Goal: Task Accomplishment & Management: Manage account settings

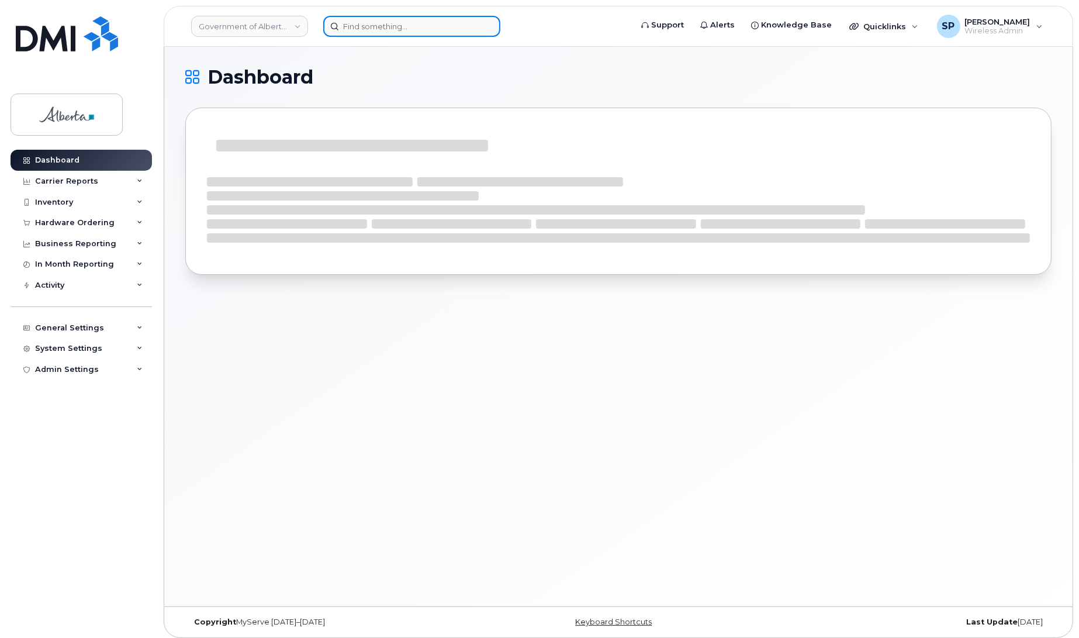
click at [410, 24] on input at bounding box center [411, 26] width 177 height 21
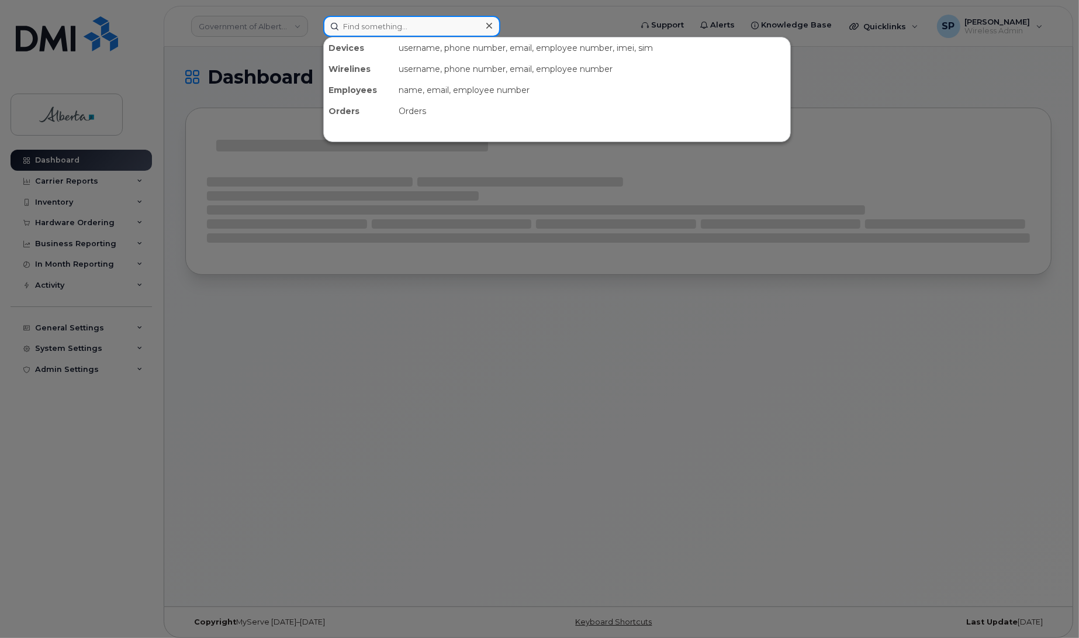
paste input "7806908083"
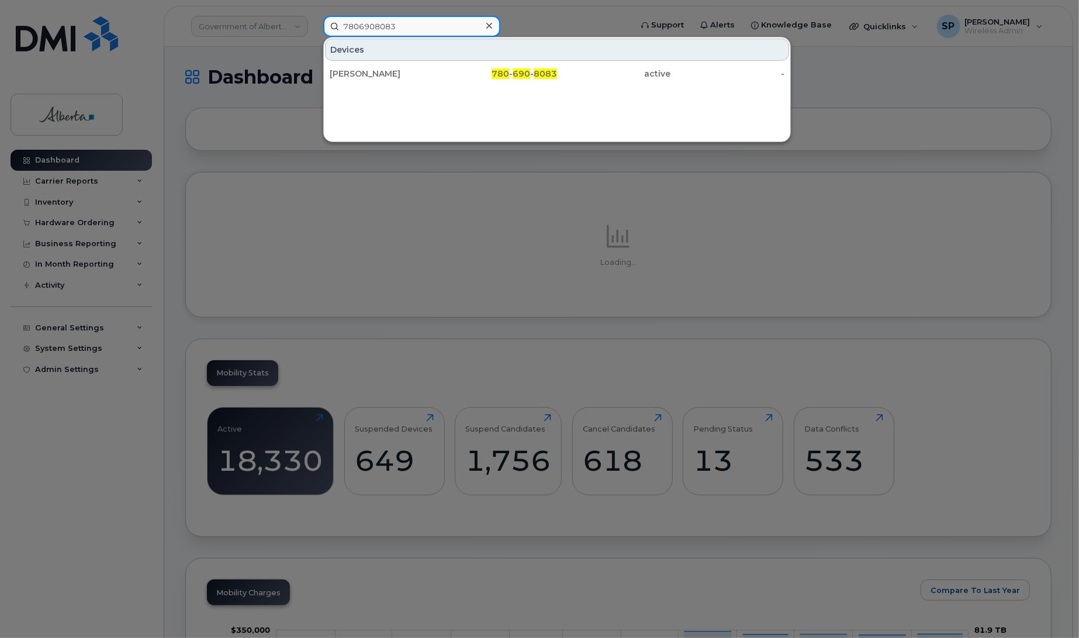
type input "7806908083"
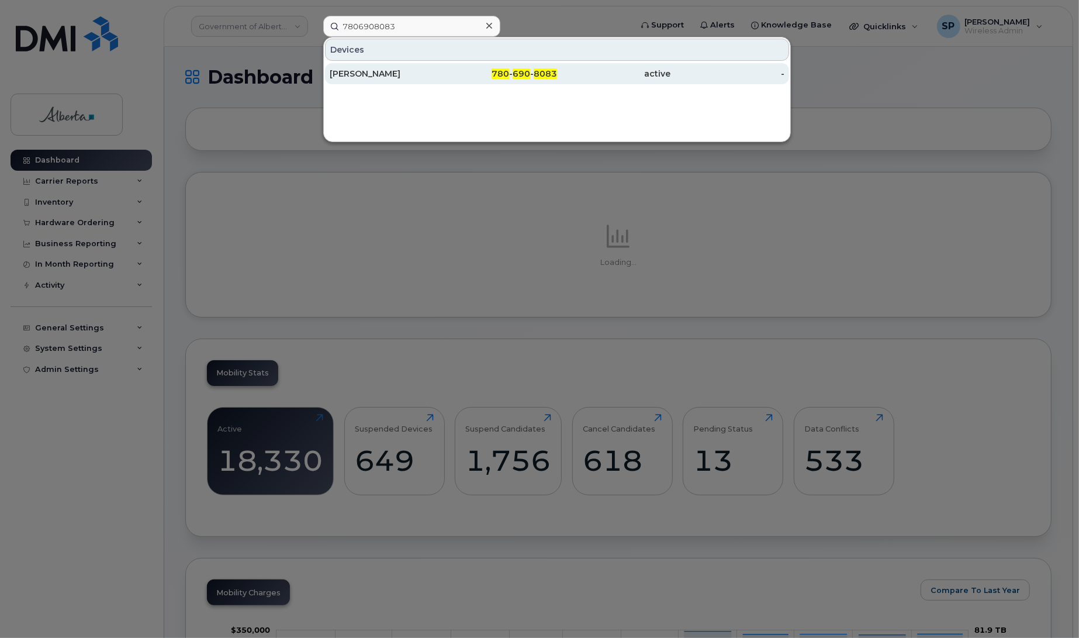
click at [384, 74] on div "Angie Moscaluk" at bounding box center [387, 74] width 114 height 12
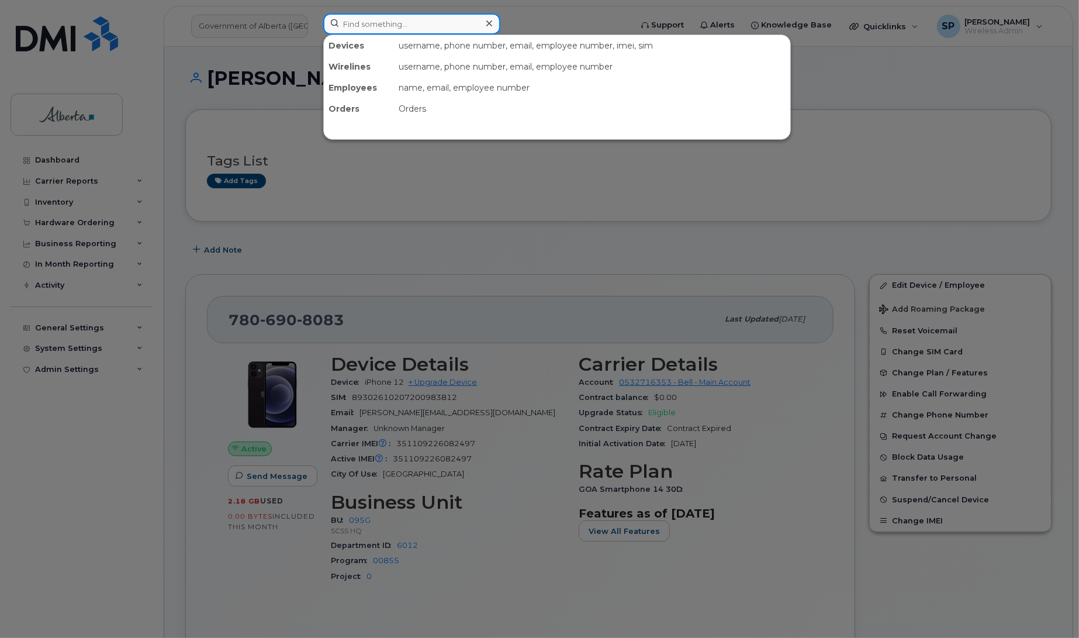
click at [406, 27] on input at bounding box center [411, 23] width 177 height 21
paste input "5873373698"
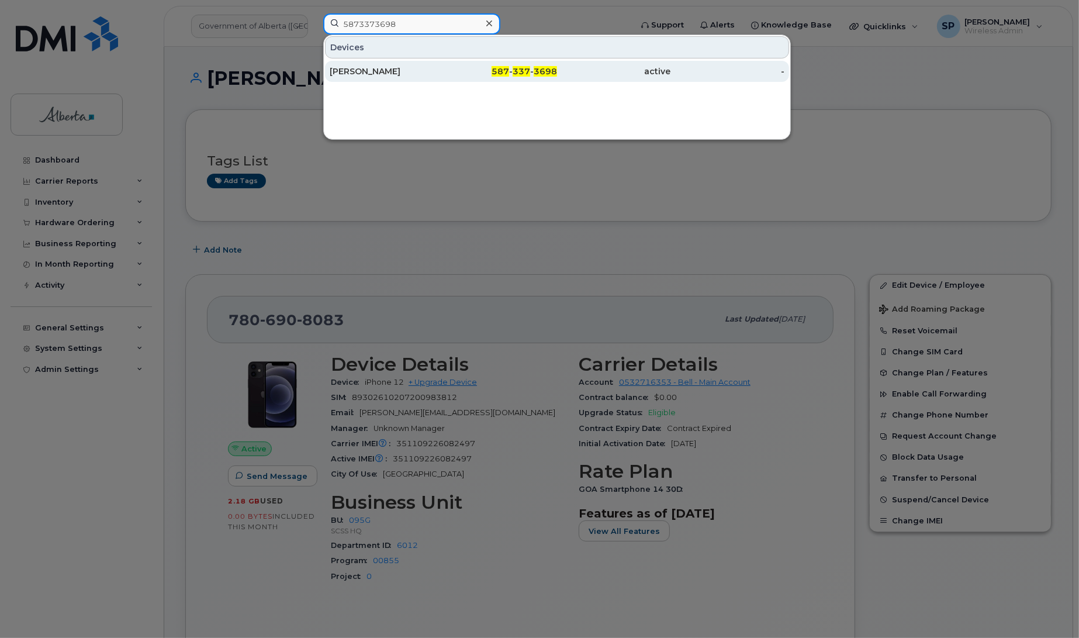
type input "5873373698"
click at [399, 72] on div "Kate Austin" at bounding box center [387, 71] width 114 height 12
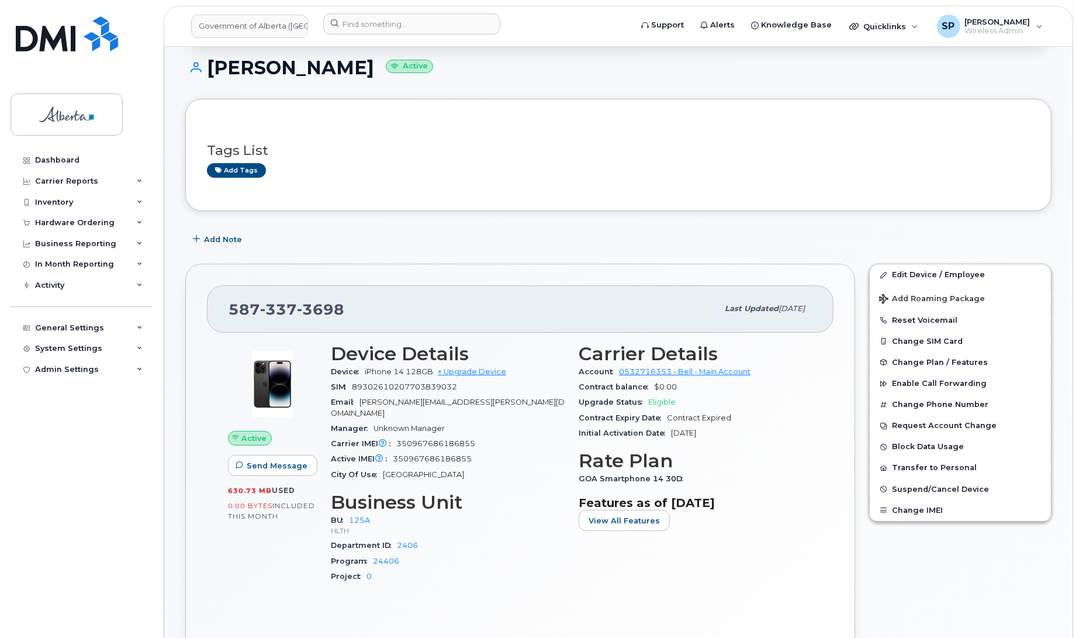
scroll to position [253, 0]
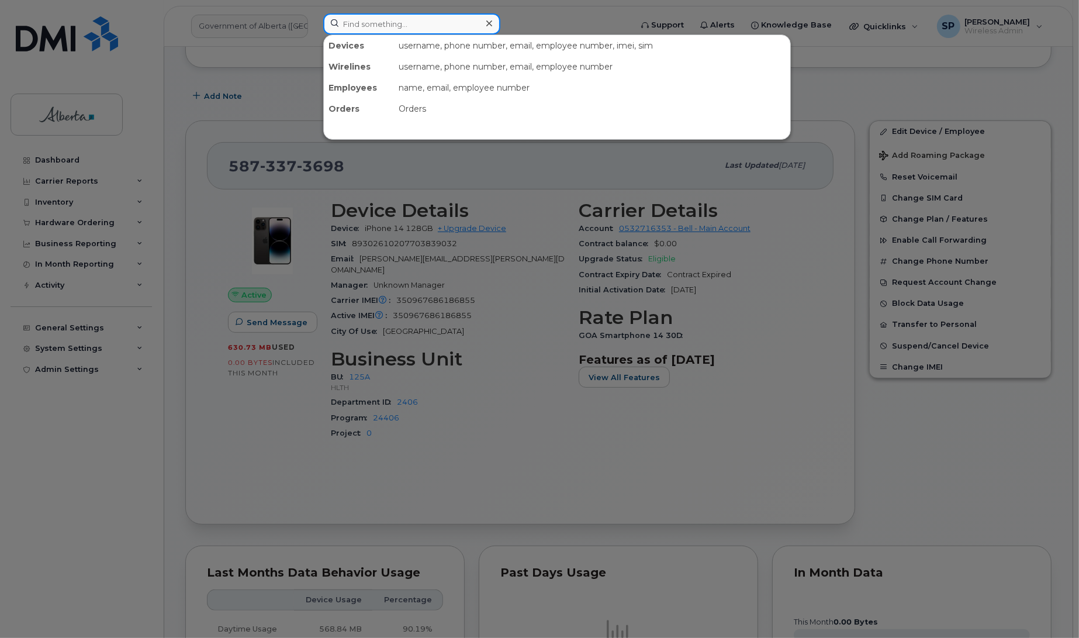
click at [442, 25] on input at bounding box center [411, 23] width 177 height 21
paste input "7807224920"
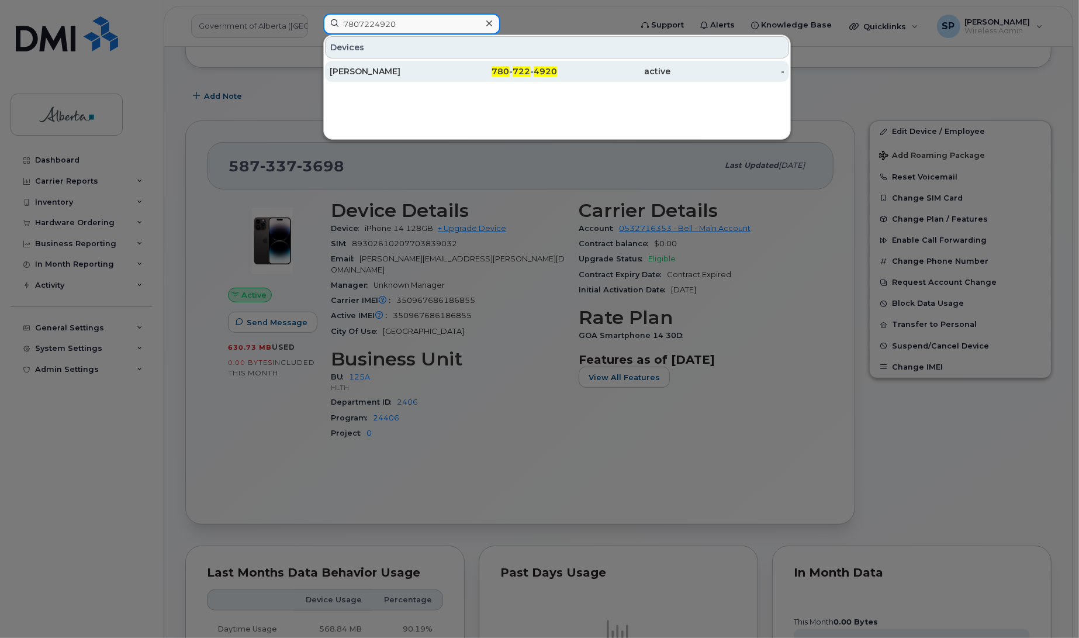
type input "7807224920"
click at [351, 76] on div "Kairsty Hopwood" at bounding box center [387, 71] width 114 height 12
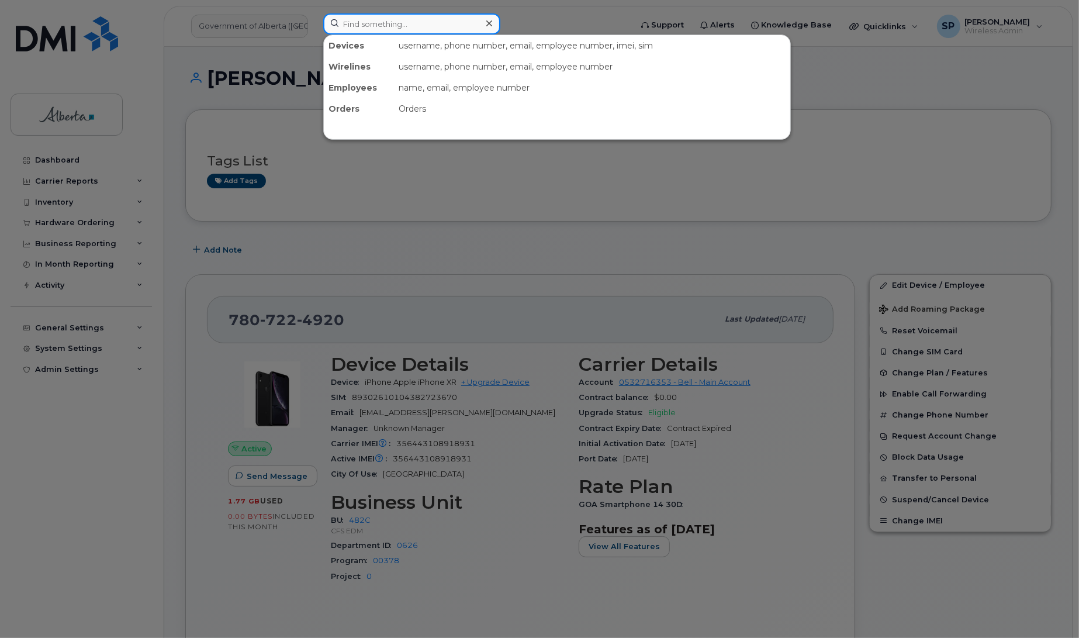
click at [370, 24] on input at bounding box center [411, 23] width 177 height 21
paste input "[PERSON_NAME]"
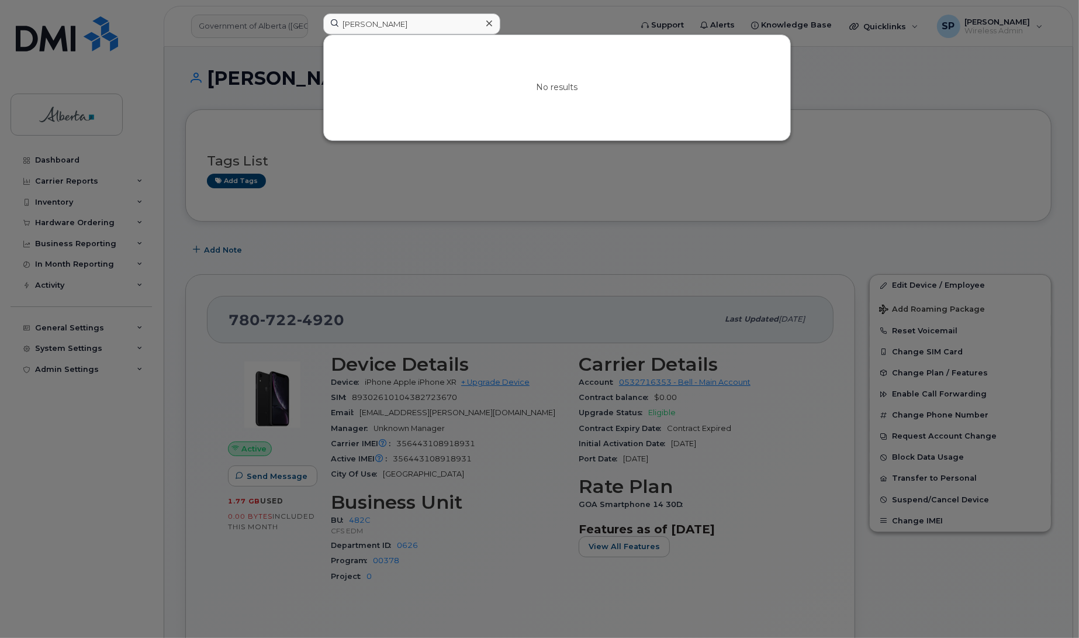
click at [698, 182] on div at bounding box center [539, 319] width 1079 height 638
drag, startPoint x: 405, startPoint y: 19, endPoint x: 294, endPoint y: 23, distance: 111.7
click at [314, 23] on div "Rick Bastow No results" at bounding box center [473, 26] width 319 height 26
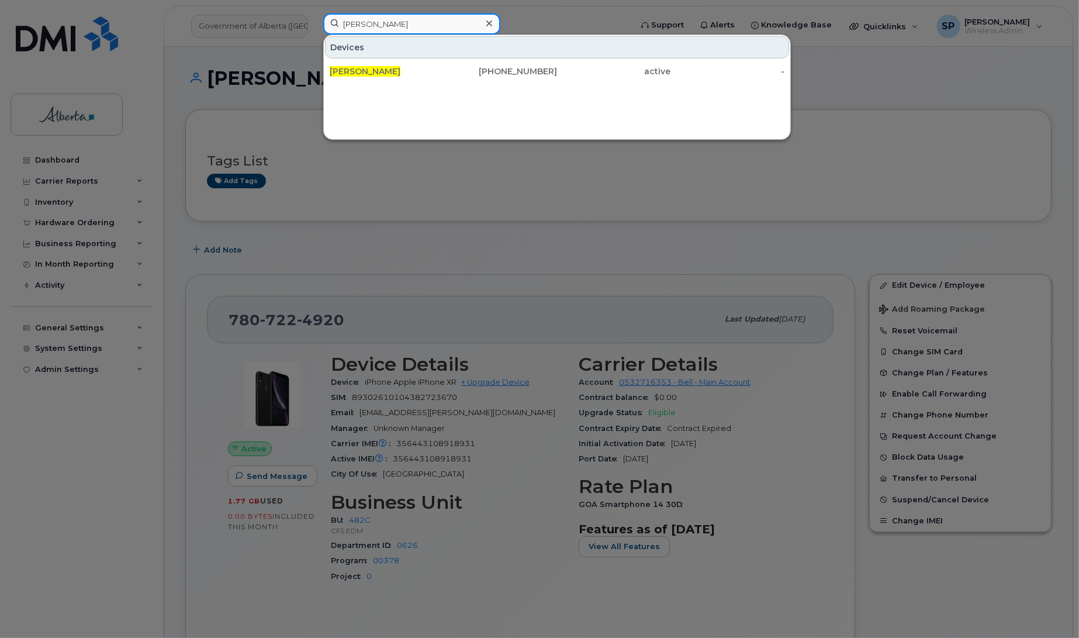
type input "maryann jacob"
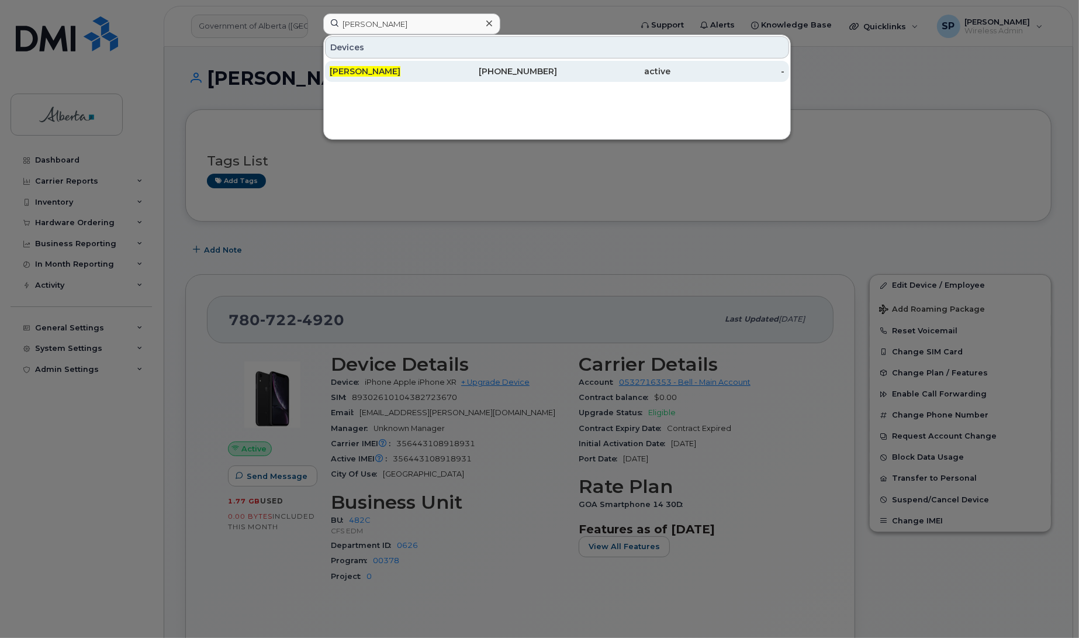
click at [354, 71] on span "MaryAnn Jacob" at bounding box center [365, 71] width 71 height 11
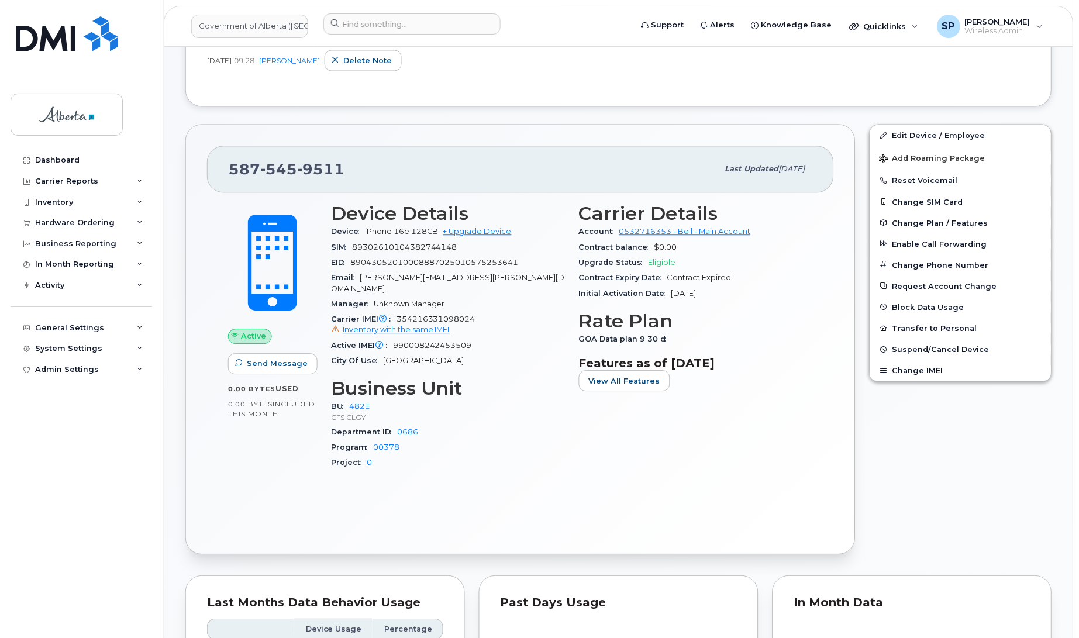
scroll to position [440, 0]
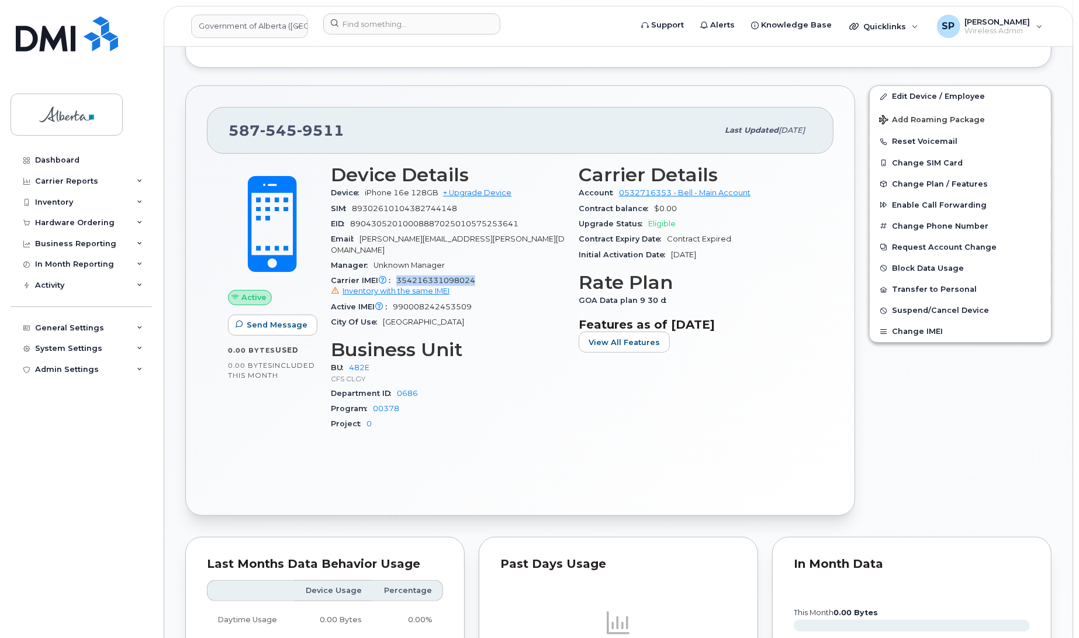
drag, startPoint x: 477, startPoint y: 274, endPoint x: 398, endPoint y: 270, distance: 79.0
click at [398, 273] on div "Carrier IMEI Carrier IMEI is reported during the last billing cycle or change o…" at bounding box center [448, 286] width 234 height 26
copy span "354216331098024"
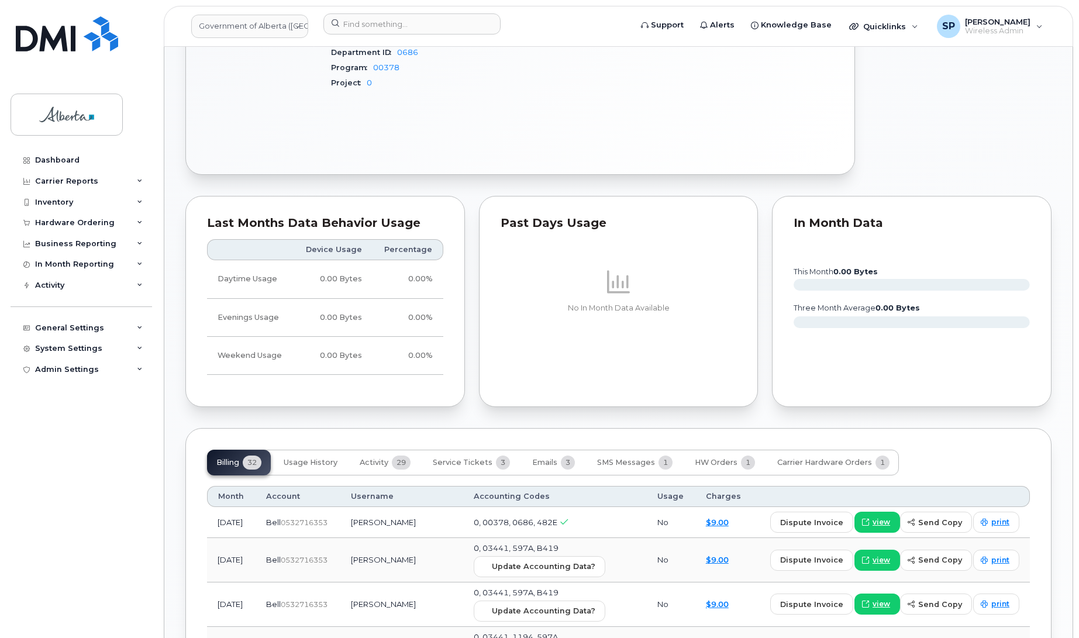
scroll to position [937, 0]
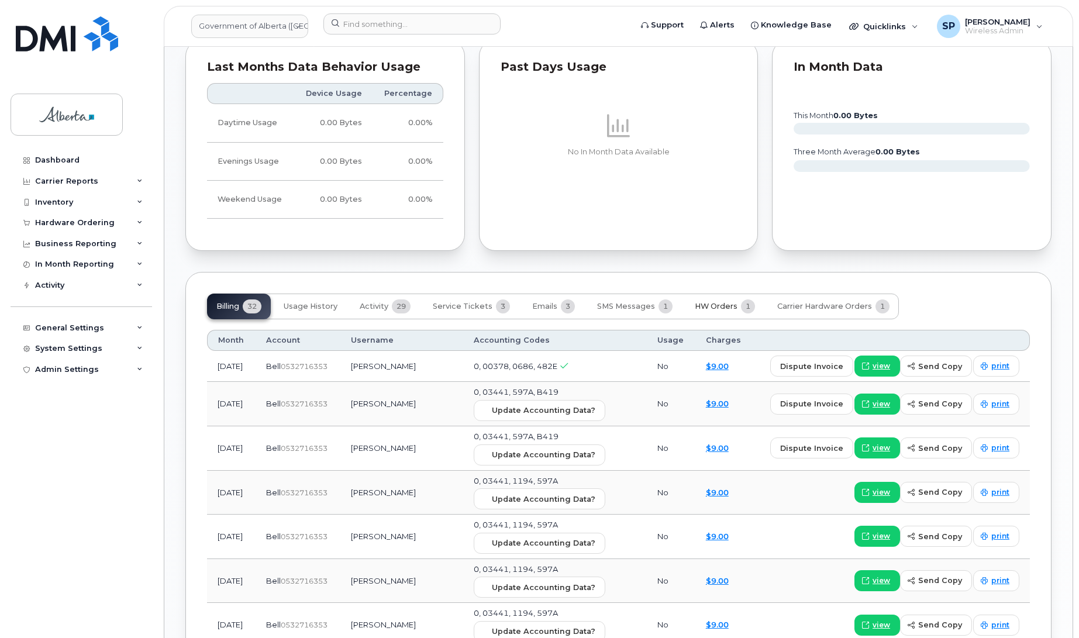
click at [709, 302] on span "HW Orders" at bounding box center [716, 306] width 43 height 9
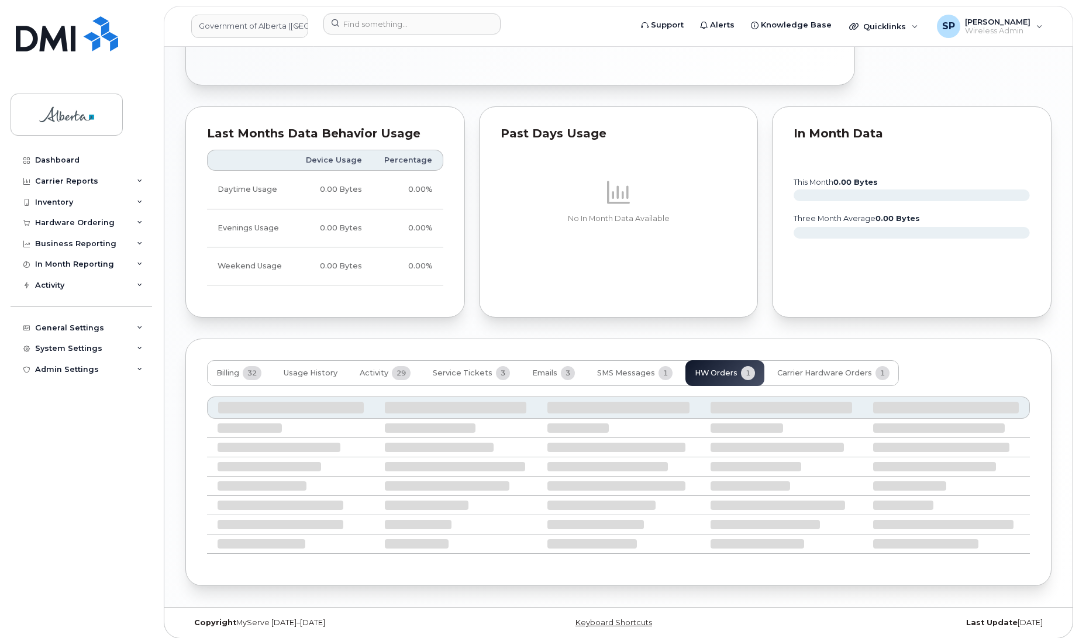
scroll to position [795, 0]
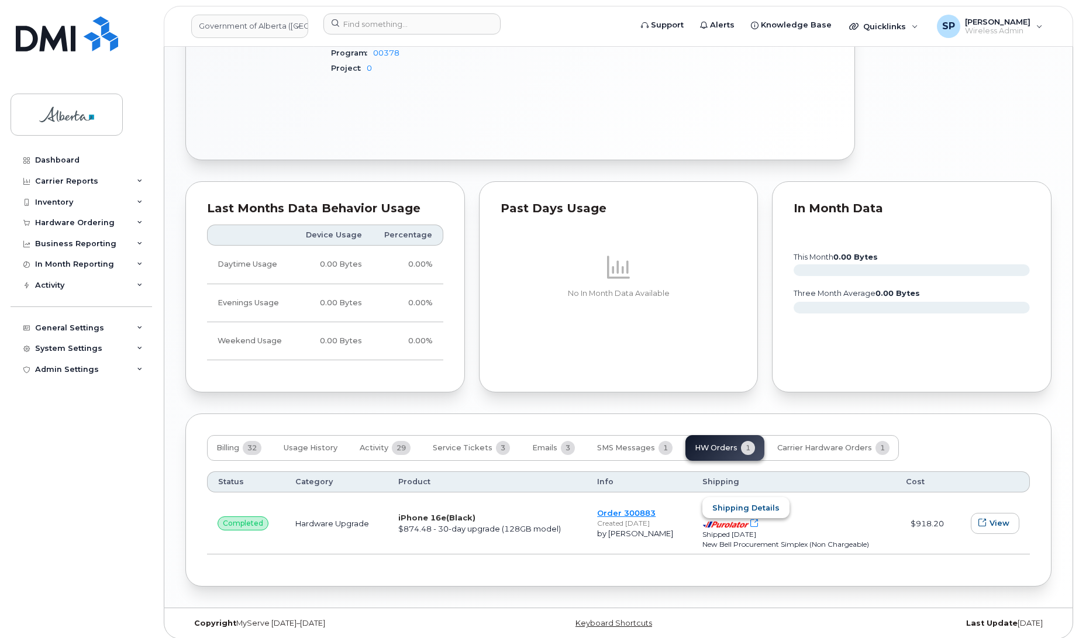
click at [747, 502] on span "Shipping details" at bounding box center [745, 507] width 67 height 11
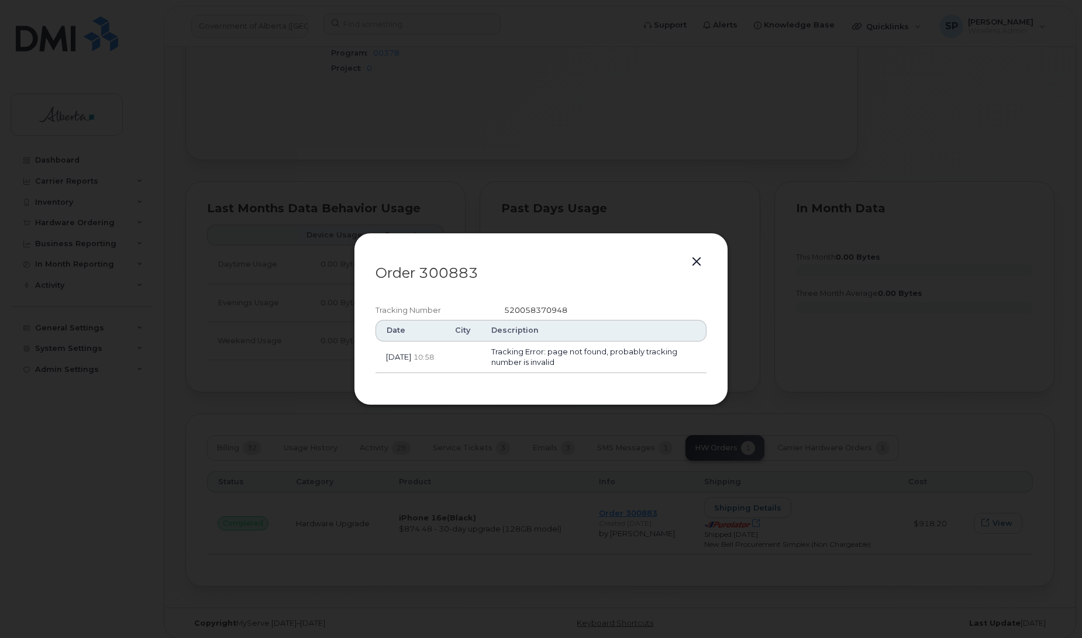
click at [516, 306] on span "520058370948" at bounding box center [535, 309] width 63 height 9
click at [532, 311] on span "520058370948" at bounding box center [535, 309] width 63 height 9
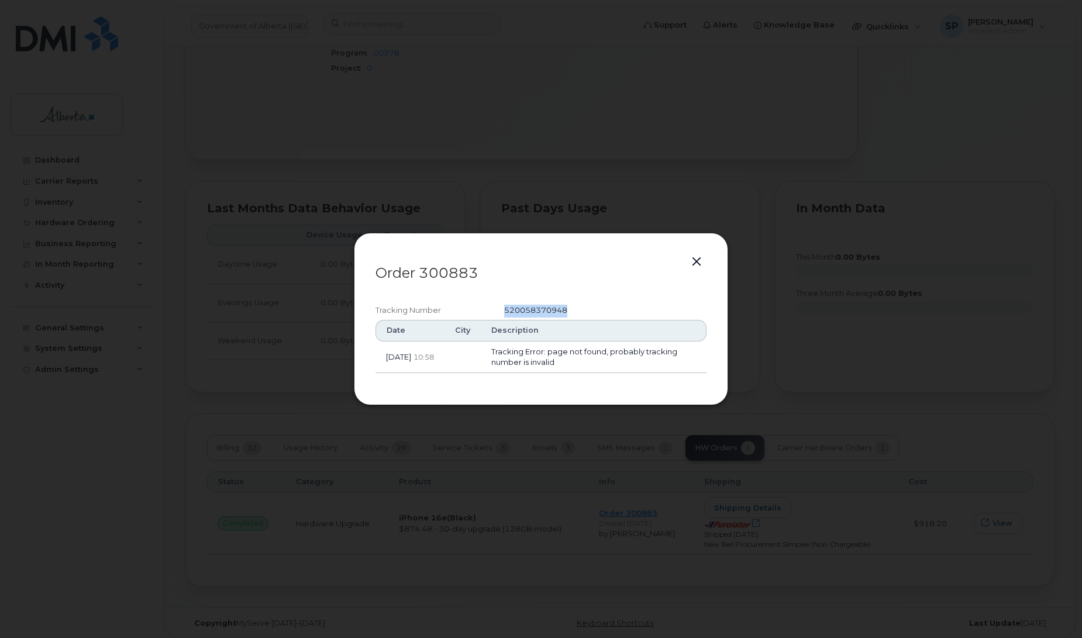
copy span "520058370948"
click at [694, 265] on button "button" at bounding box center [697, 262] width 18 height 16
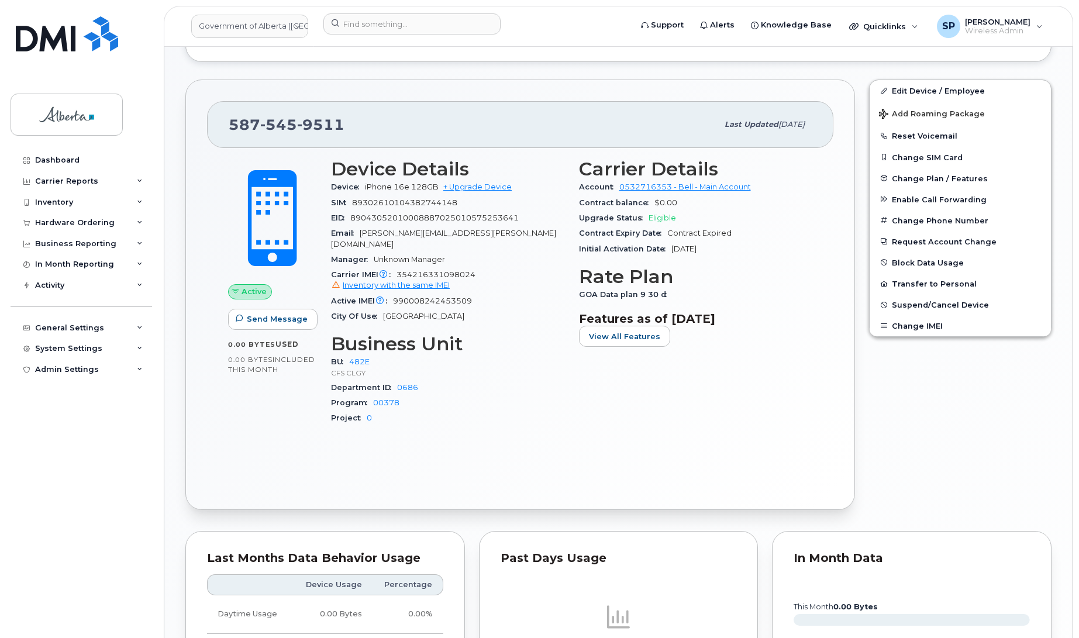
scroll to position [391, 0]
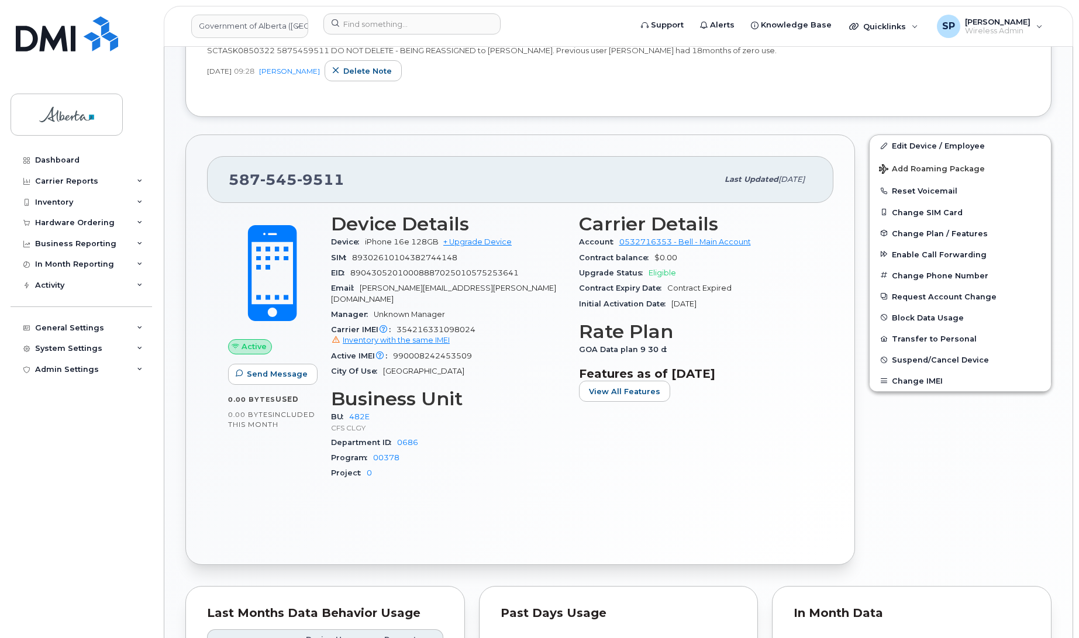
click at [471, 288] on div "Email MaryAnn.Jacob@gov.ab.ca" at bounding box center [448, 294] width 234 height 26
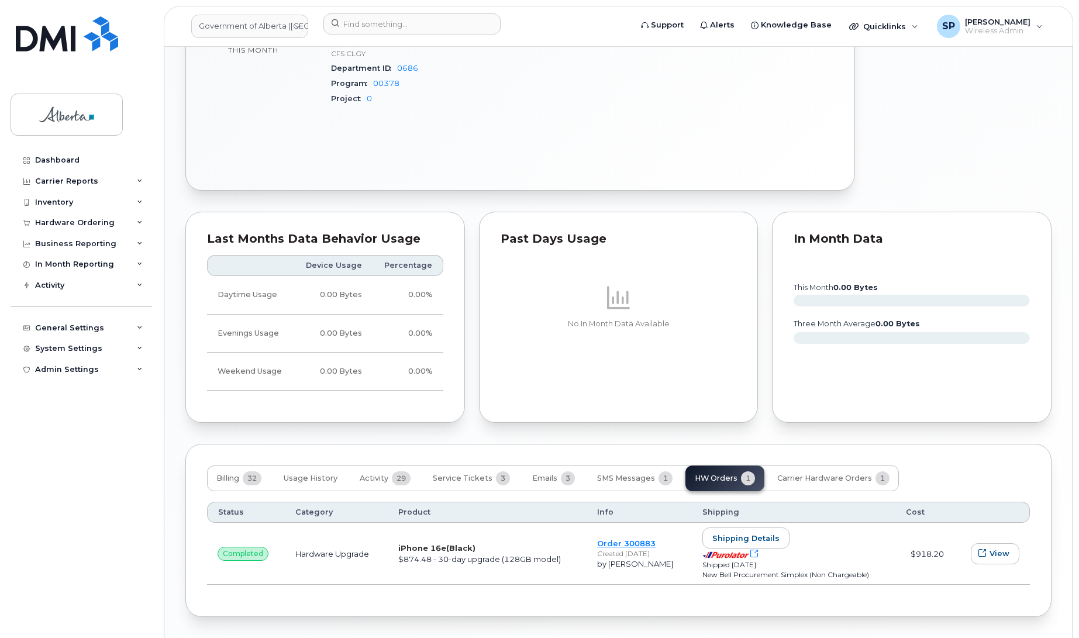
drag, startPoint x: 478, startPoint y: 317, endPoint x: 398, endPoint y: 323, distance: 80.3
click at [398, 323] on div "Order #300883 — completed Suspension Candidate This device hasn't had any usage…" at bounding box center [618, 11] width 866 height 1213
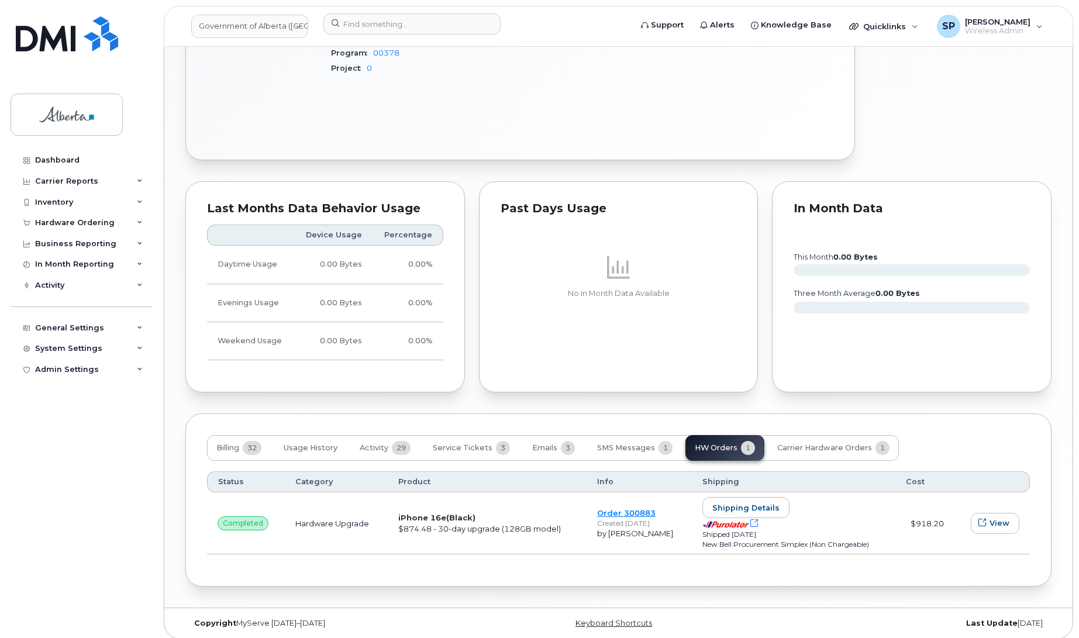
drag, startPoint x: 1078, startPoint y: 436, endPoint x: 1076, endPoint y: 342, distance: 94.1
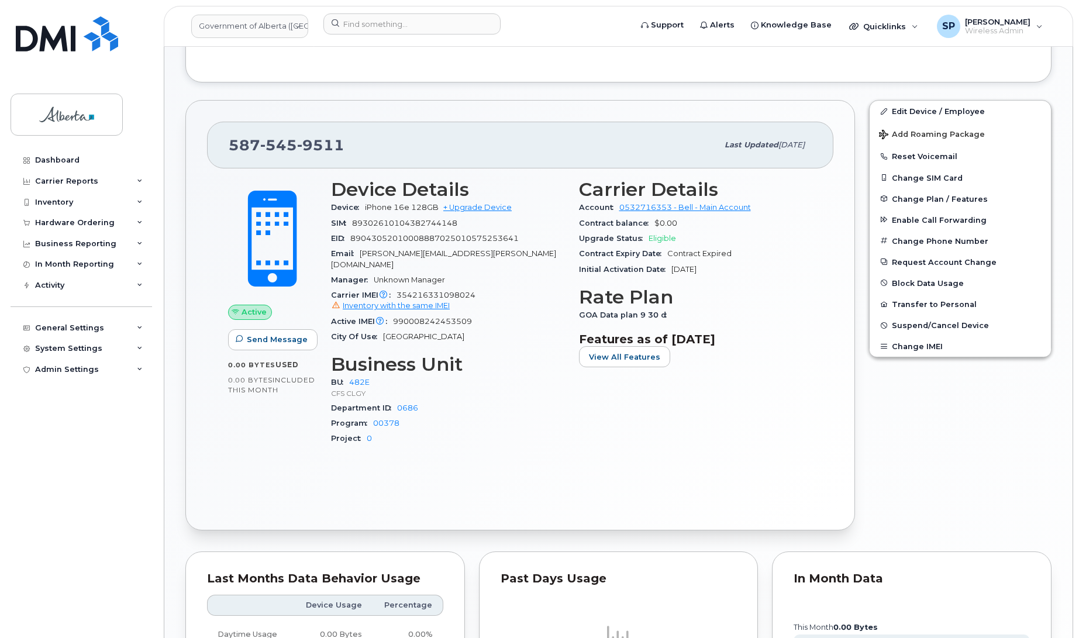
scroll to position [415, 0]
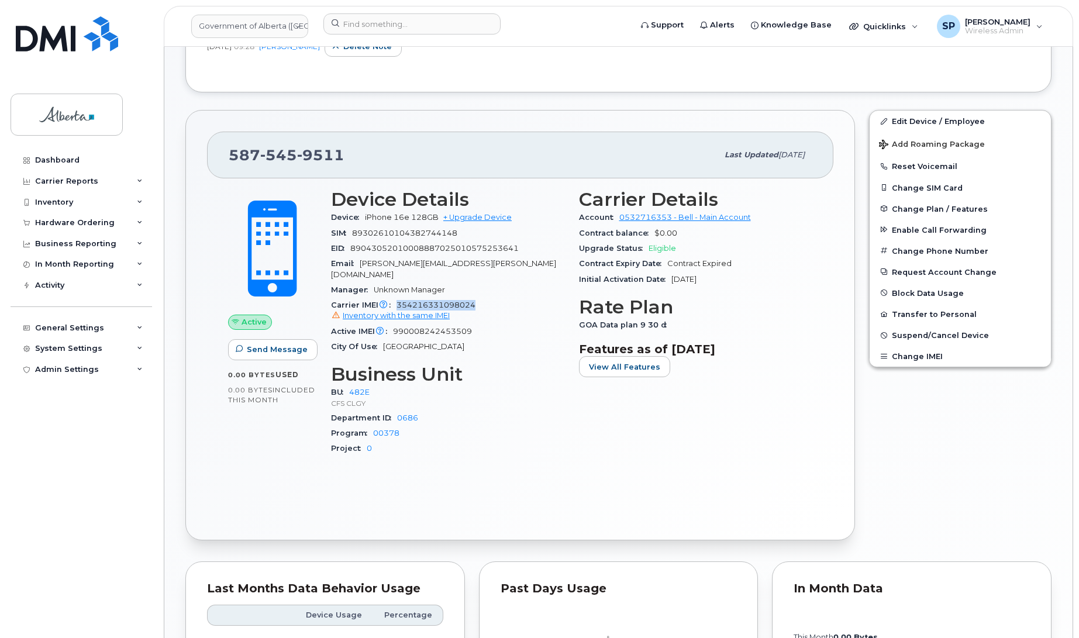
drag, startPoint x: 481, startPoint y: 292, endPoint x: 398, endPoint y: 294, distance: 83.0
click at [398, 298] on div "Carrier IMEI Carrier IMEI is reported during the last billing cycle or change o…" at bounding box center [448, 311] width 234 height 26
copy span "354216331098024"
drag, startPoint x: 354, startPoint y: 155, endPoint x: 198, endPoint y: 158, distance: 156.7
click at [198, 158] on div "587 545 9511 Last updated Sep 22, 2025 Active Send Message 0.00 Bytes  used 0.0…" at bounding box center [519, 325] width 669 height 430
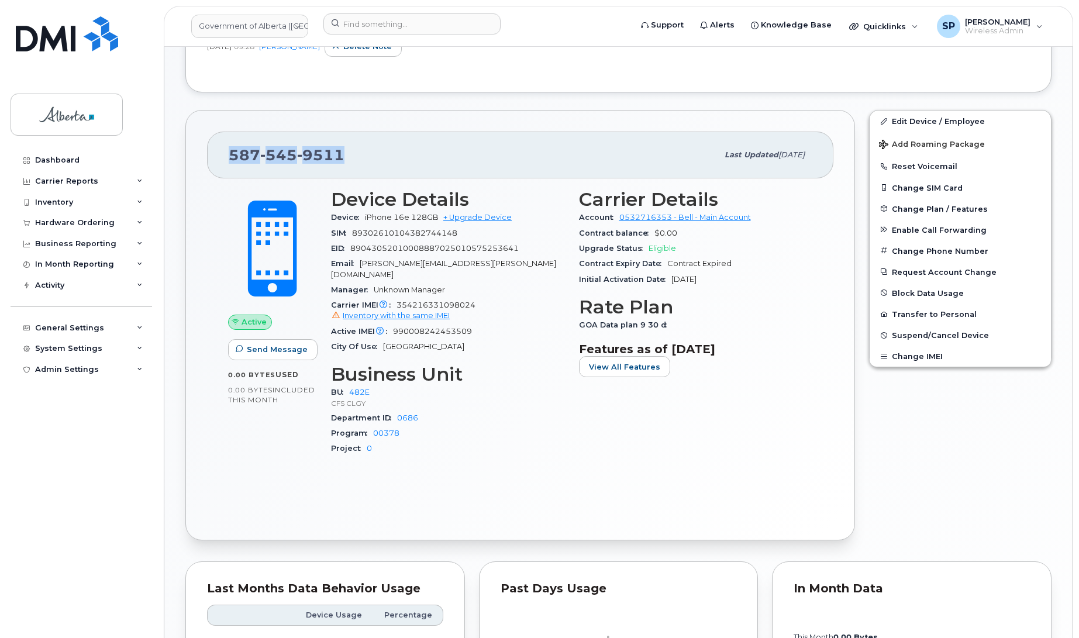
copy span "587 545 9511"
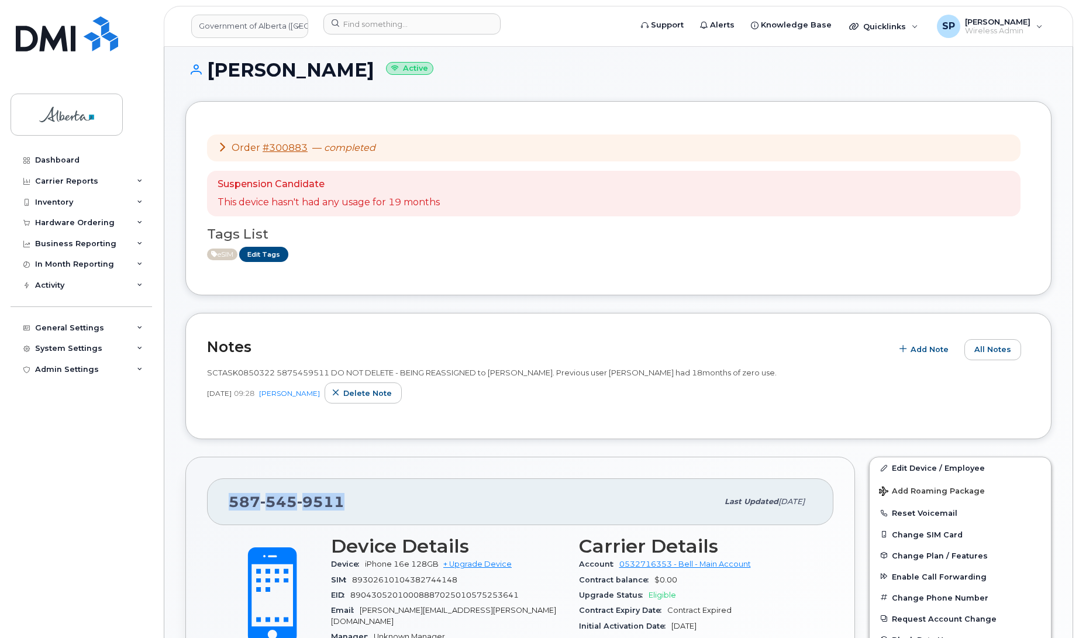
scroll to position [64, 0]
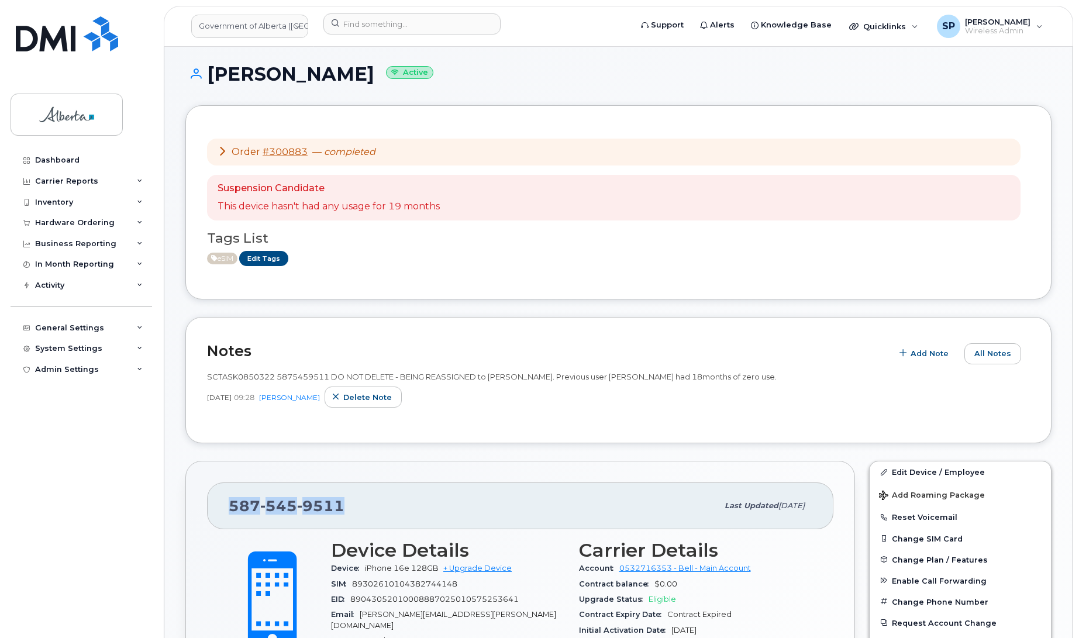
drag, startPoint x: 361, startPoint y: 72, endPoint x: 210, endPoint y: 84, distance: 150.7
click at [210, 84] on h1 "MaryAnn Jacob Active" at bounding box center [618, 74] width 866 height 20
copy h1 "MaryAnn Jacob"
click at [91, 434] on div "Dashboard Carrier Reports Monthly Billing Data Daily Data Pooling Data Behavior…" at bounding box center [83, 385] width 144 height 471
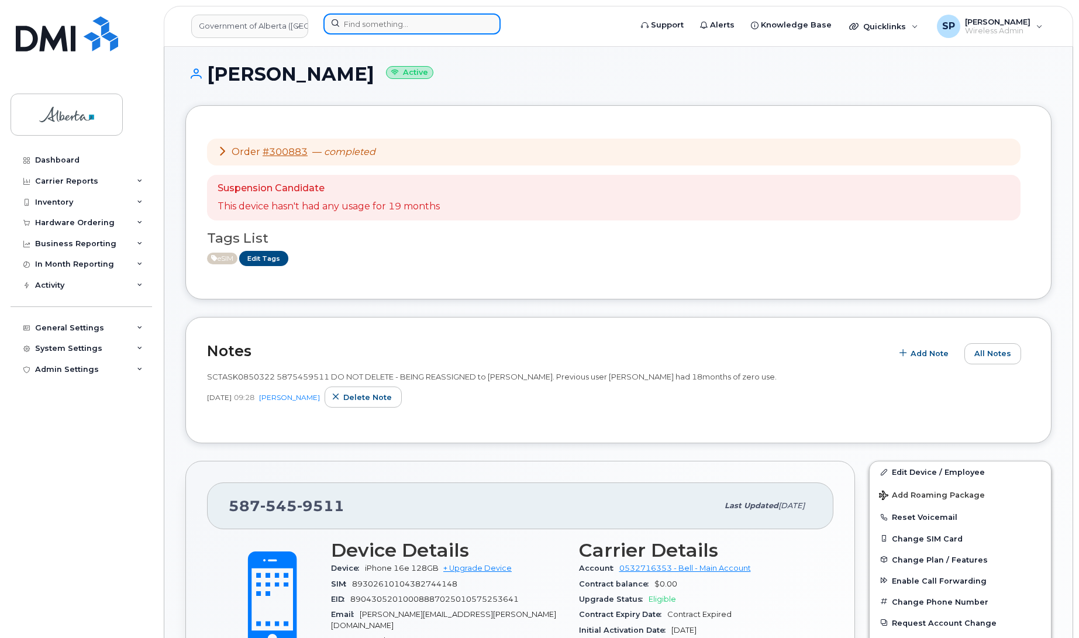
click at [358, 25] on input at bounding box center [411, 23] width 177 height 21
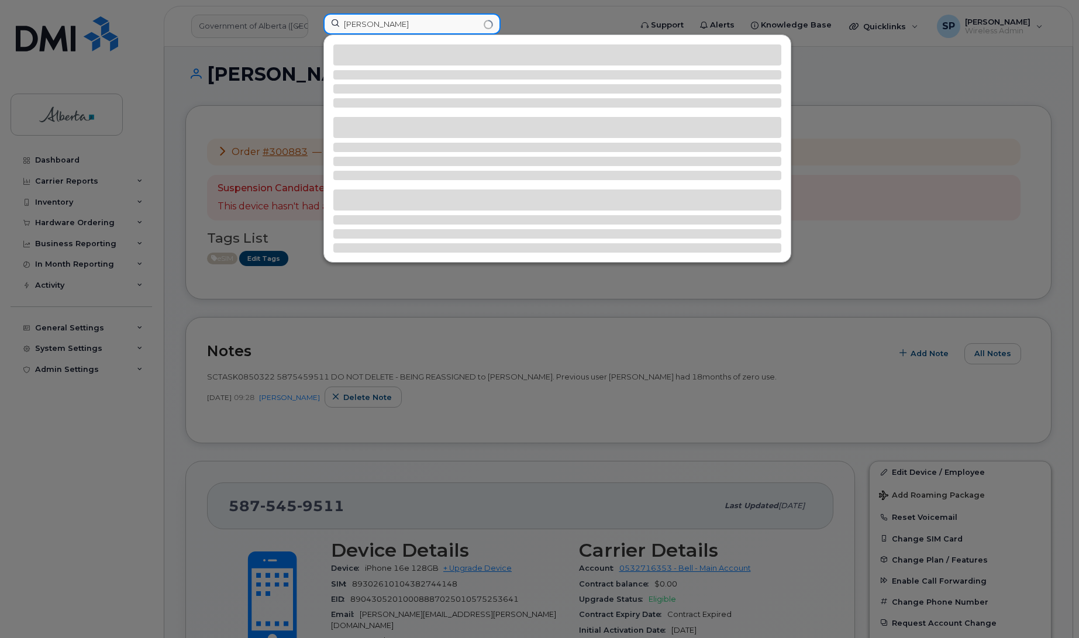
type input "Susannah pa"
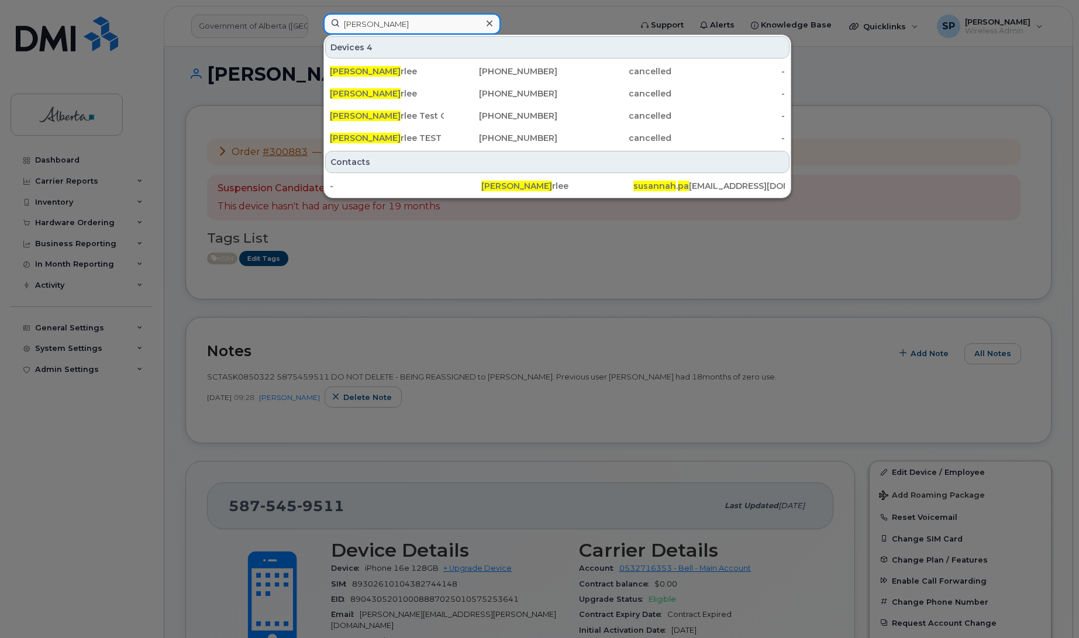
drag, startPoint x: 401, startPoint y: 25, endPoint x: 308, endPoint y: 31, distance: 93.1
click at [314, 28] on div "Susannah pa Devices 4 Susannah Pa rlee 587-385-8311 cancelled - Susannah Pa rle…" at bounding box center [473, 26] width 319 height 26
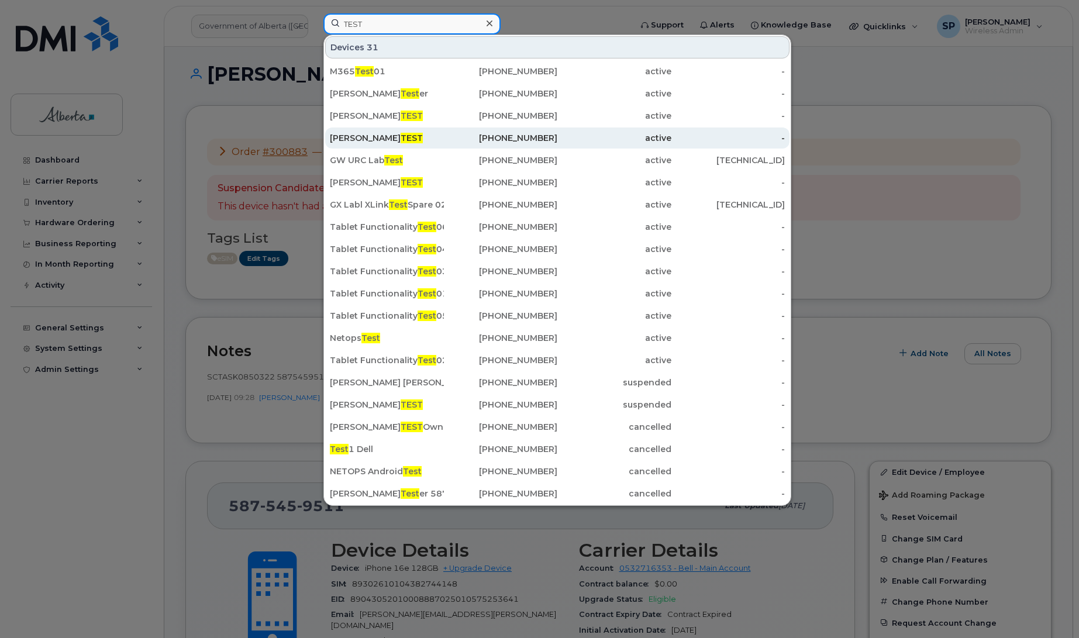
type input "TEST"
click at [363, 139] on div "Clark Kent TEST" at bounding box center [387, 138] width 114 height 12
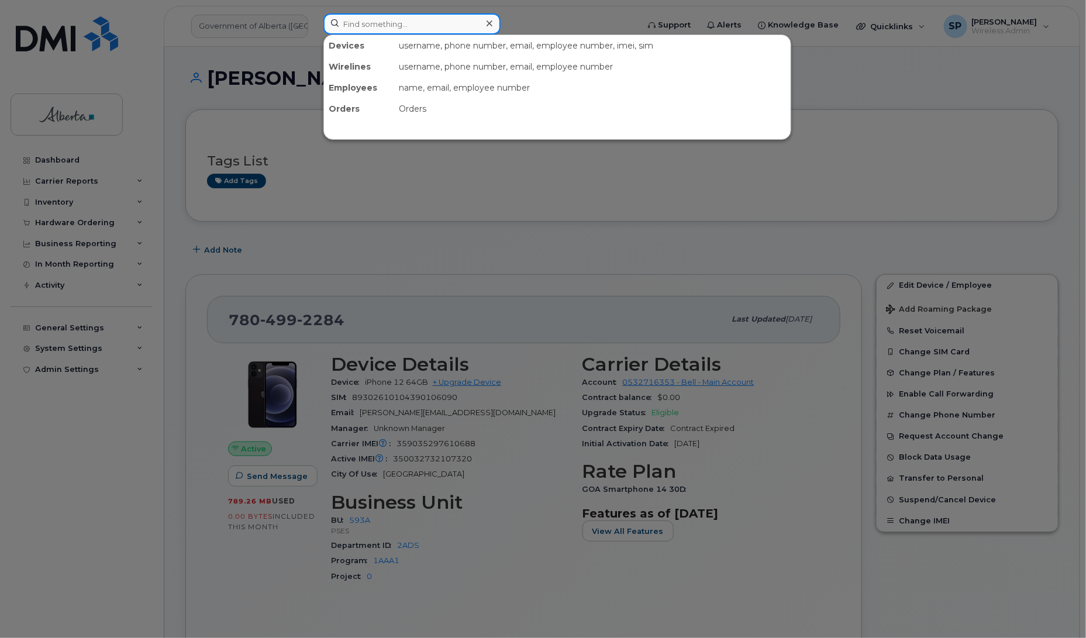
click at [389, 22] on input at bounding box center [411, 23] width 177 height 21
paste input "990008271763109"
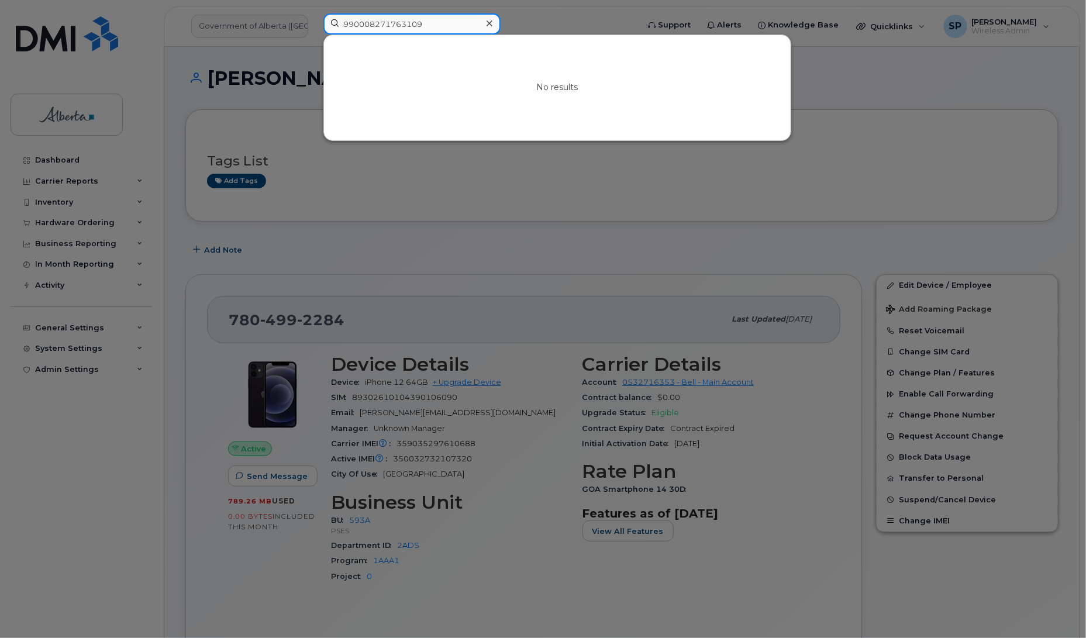
drag, startPoint x: 430, startPoint y: 22, endPoint x: 294, endPoint y: 19, distance: 136.3
click at [314, 19] on div "990008271763109 No results" at bounding box center [477, 26] width 326 height 26
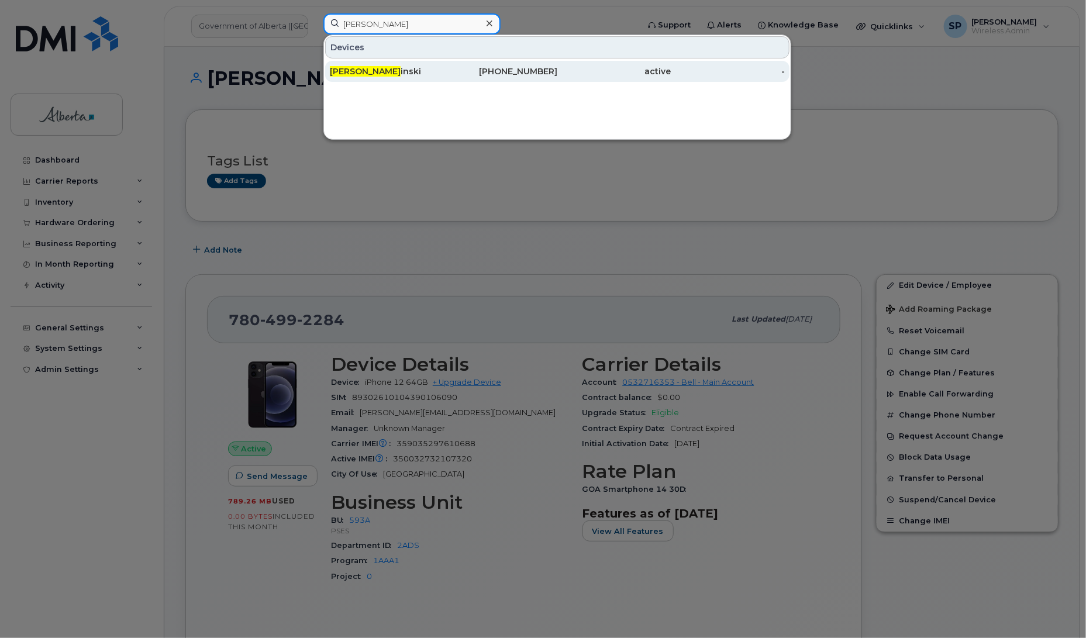
type input "Garrett Yas"
click at [374, 74] on span "Garrett Yas" at bounding box center [365, 71] width 71 height 11
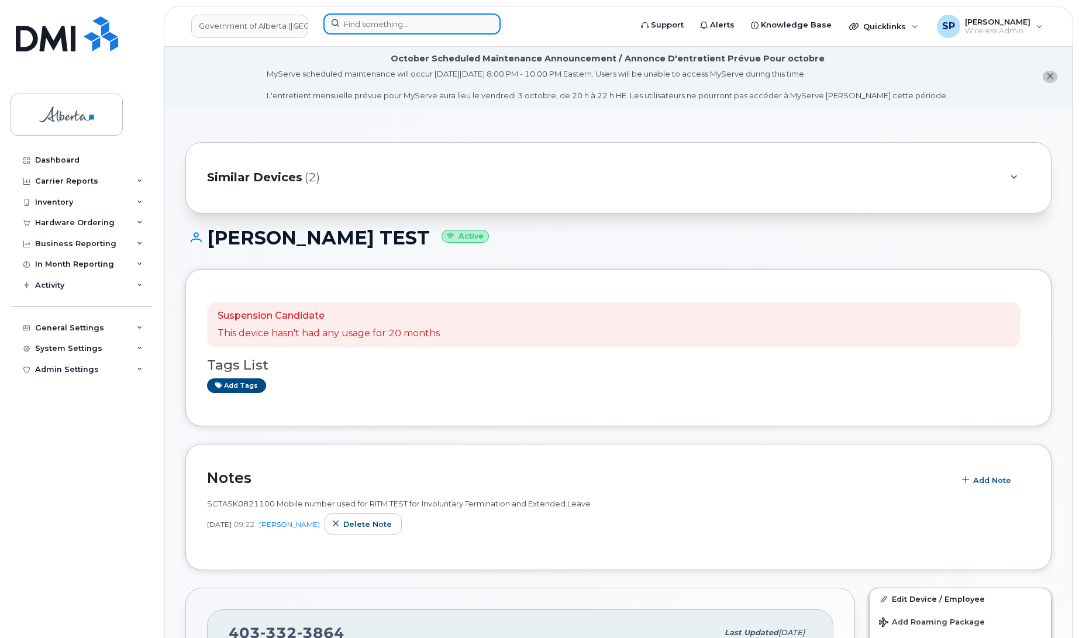
click at [401, 24] on input at bounding box center [411, 23] width 177 height 21
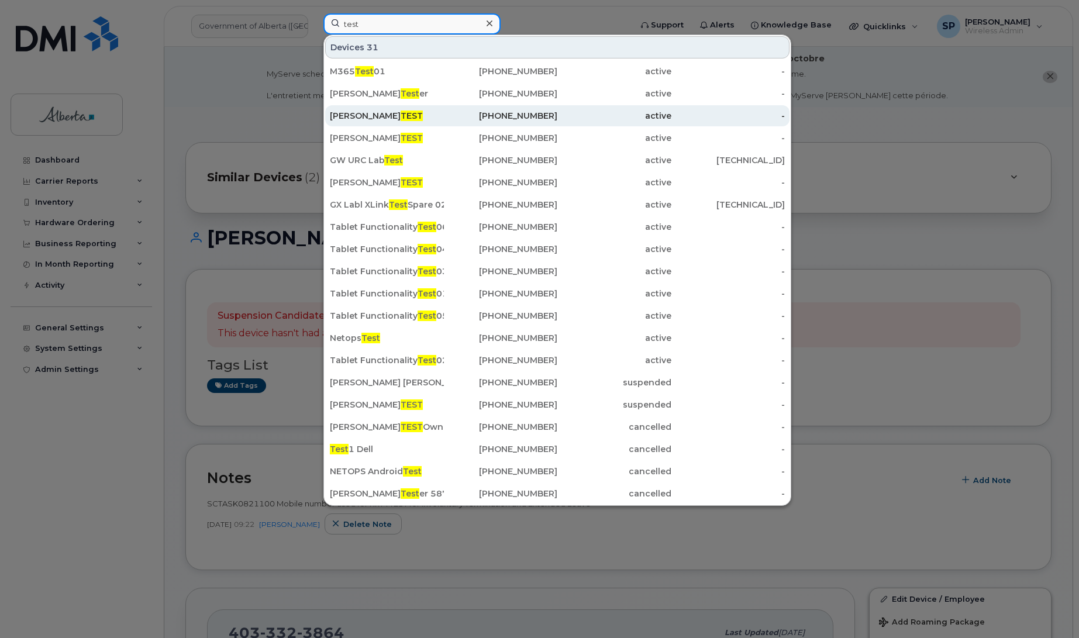
type input "test"
click at [401, 115] on span "TEST" at bounding box center [412, 116] width 22 height 11
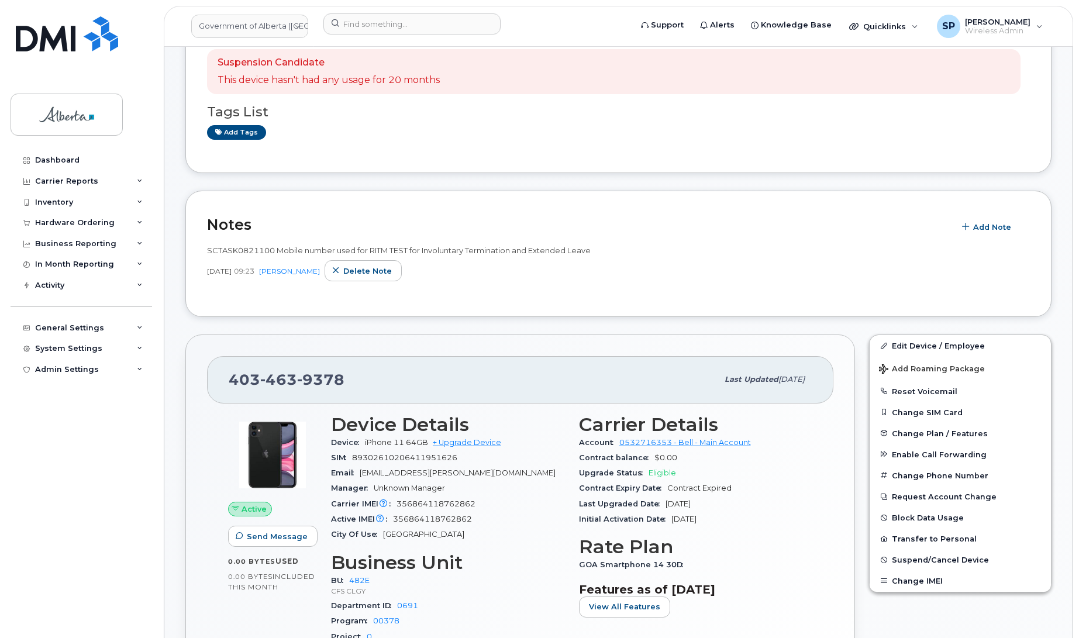
scroll to position [156, 0]
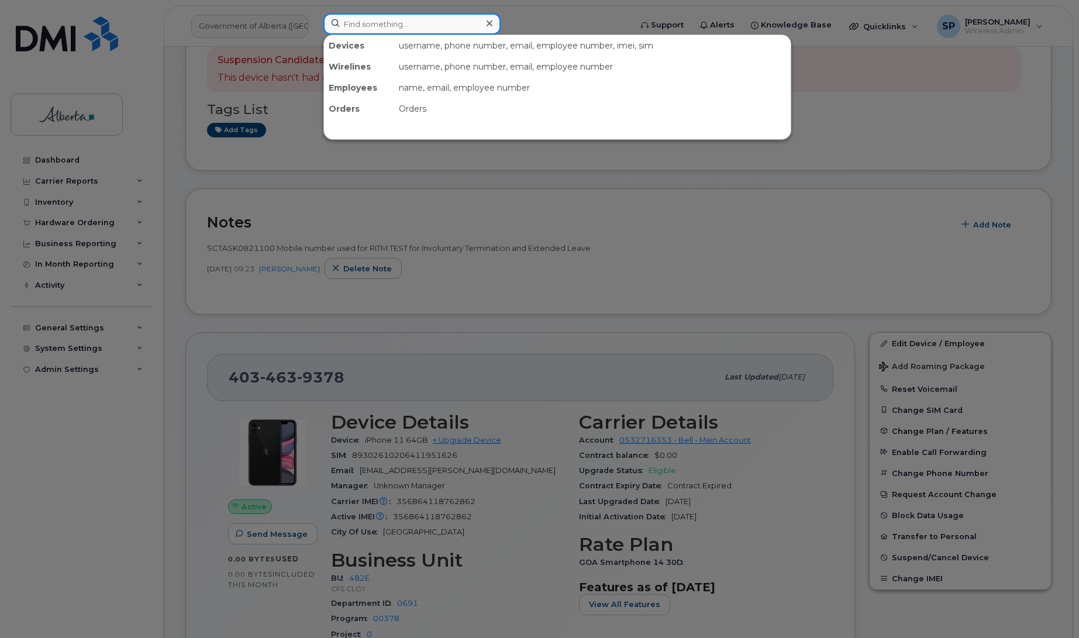
click at [351, 27] on input at bounding box center [411, 23] width 177 height 21
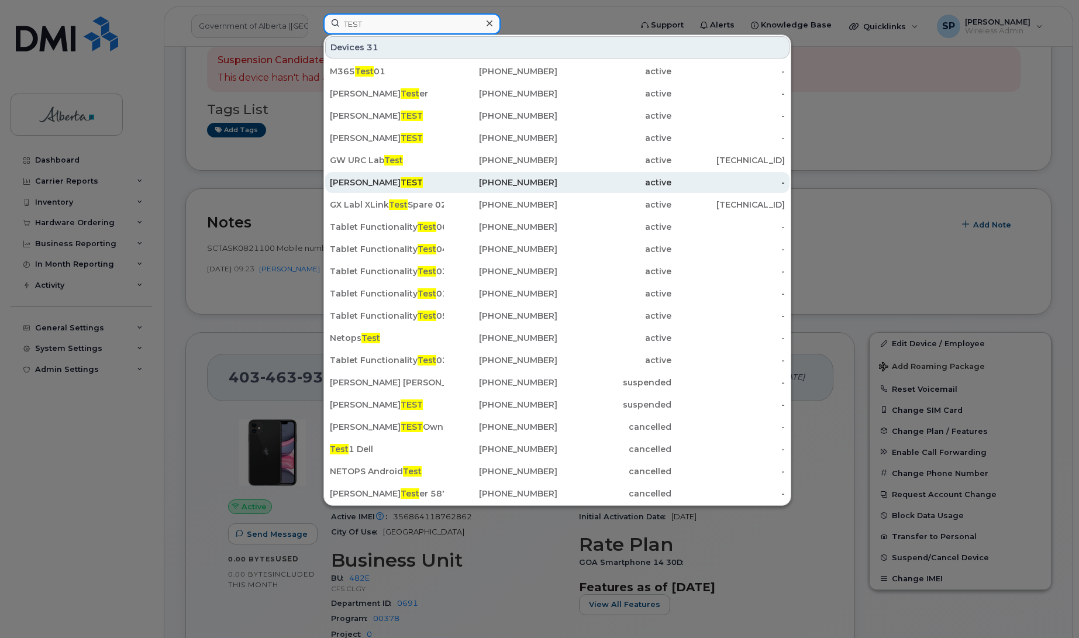
type input "TEST"
click at [358, 186] on div "Clark Kent TEST" at bounding box center [387, 183] width 114 height 12
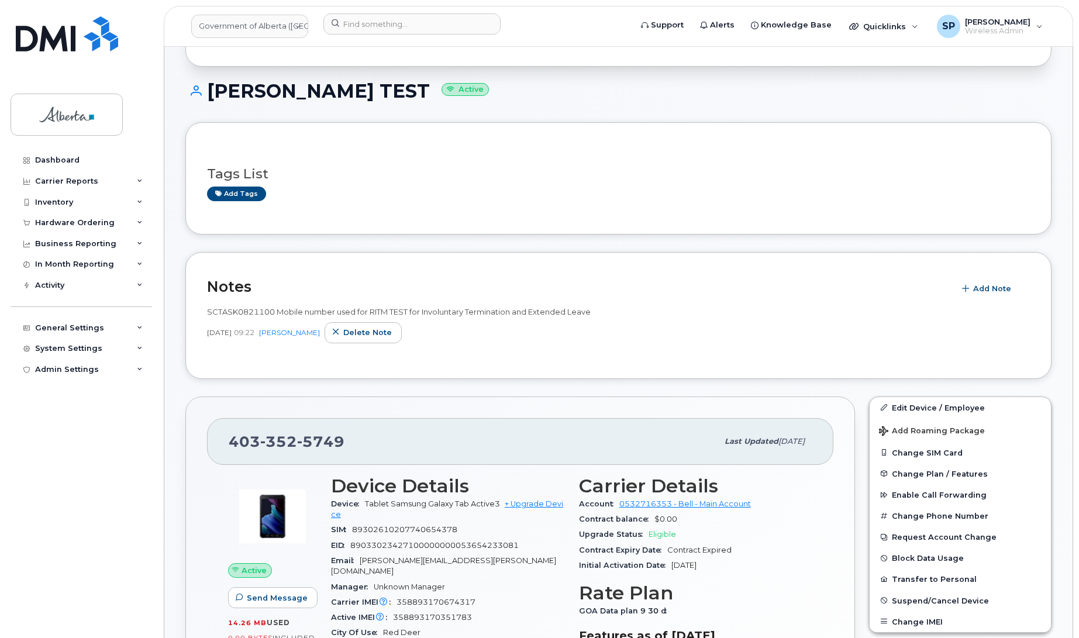
scroll to position [276, 0]
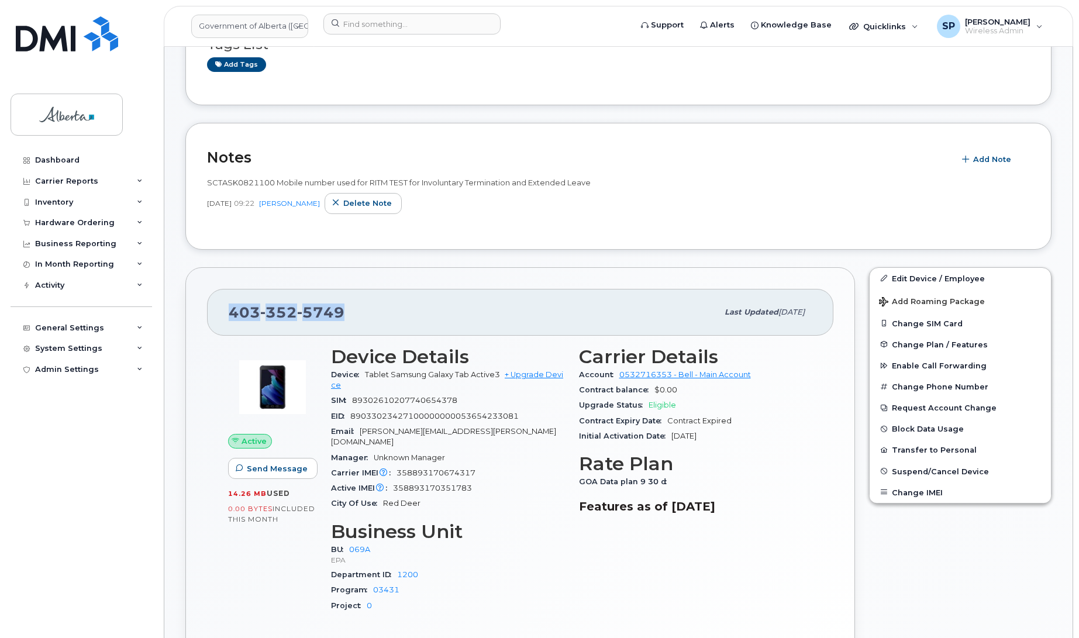
drag, startPoint x: 343, startPoint y: 315, endPoint x: 222, endPoint y: 316, distance: 120.5
click at [222, 316] on div "[PHONE_NUMBER] Last updated [DATE]" at bounding box center [520, 312] width 626 height 47
copy span "403 352 5749"
click at [906, 276] on link "Edit Device / Employee" at bounding box center [959, 278] width 181 height 21
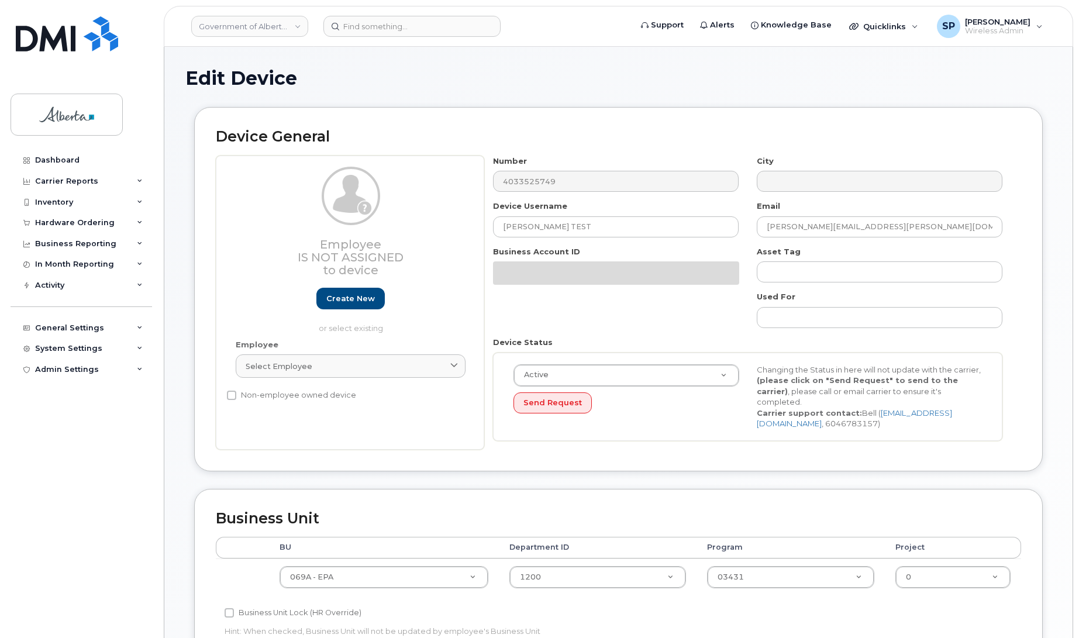
select select "4120331"
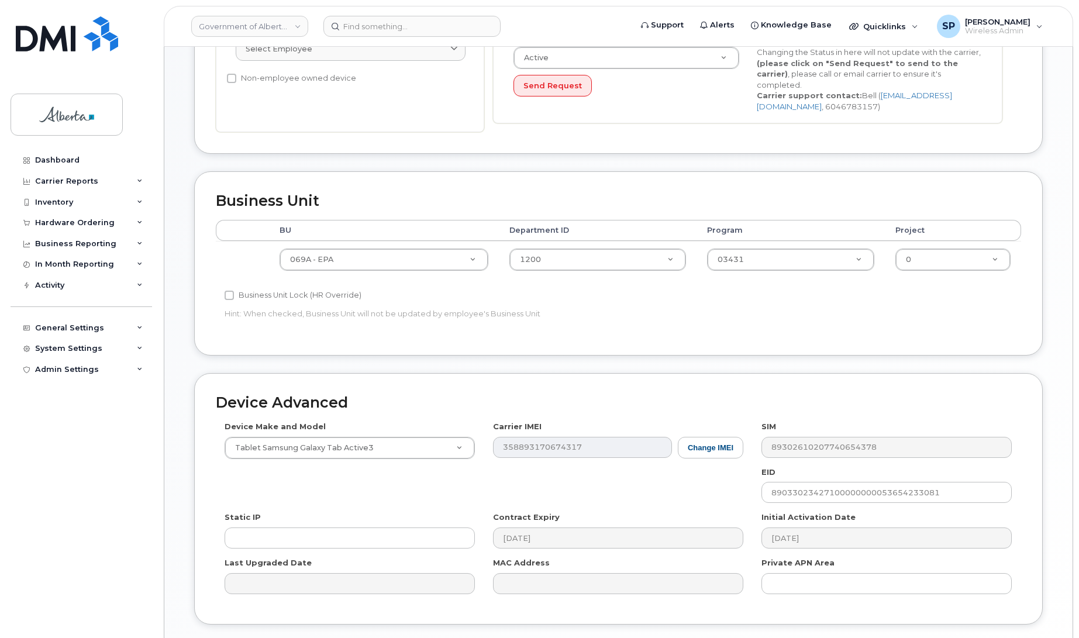
scroll to position [408, 0]
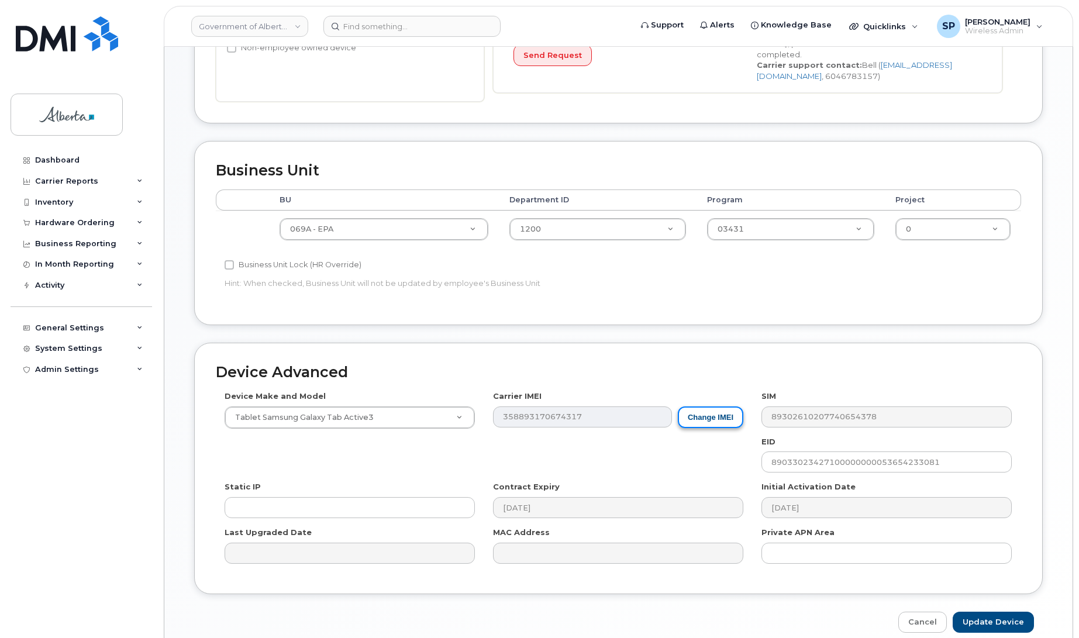
click at [693, 421] on button "Change IMEI" at bounding box center [710, 417] width 65 height 22
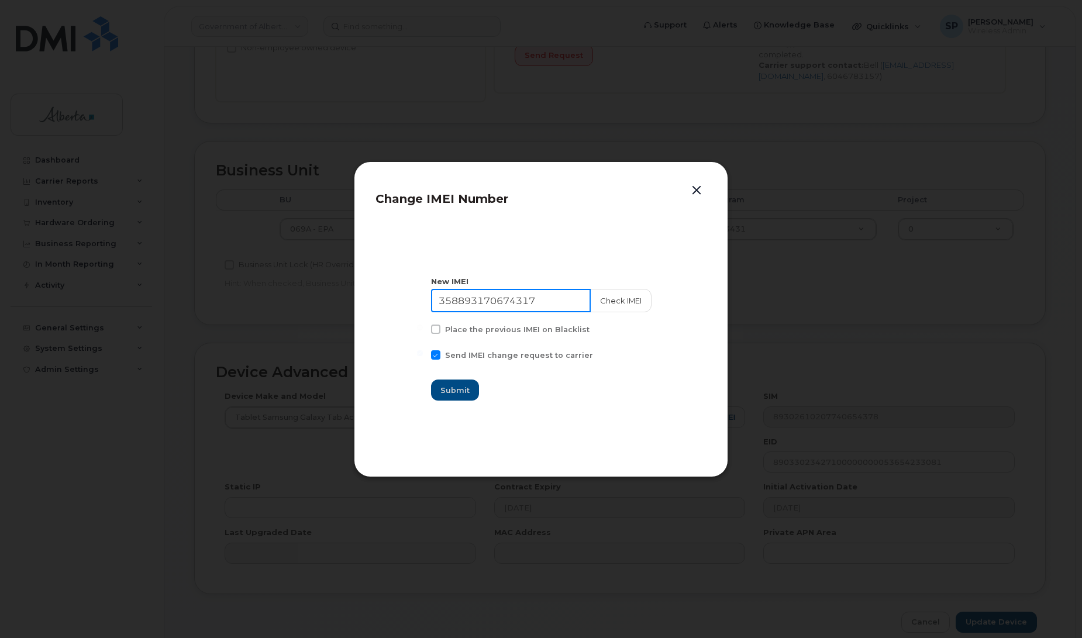
drag, startPoint x: 551, startPoint y: 296, endPoint x: 298, endPoint y: 300, distance: 252.6
click at [298, 300] on div "Change IMEI Number New IMEI 358893170674317 Check IMEI Place the previous IMEI …" at bounding box center [541, 319] width 1082 height 638
paste input "016510008074940"
type input "016510008074940"
click at [626, 300] on button "Check IMEI" at bounding box center [619, 300] width 61 height 23
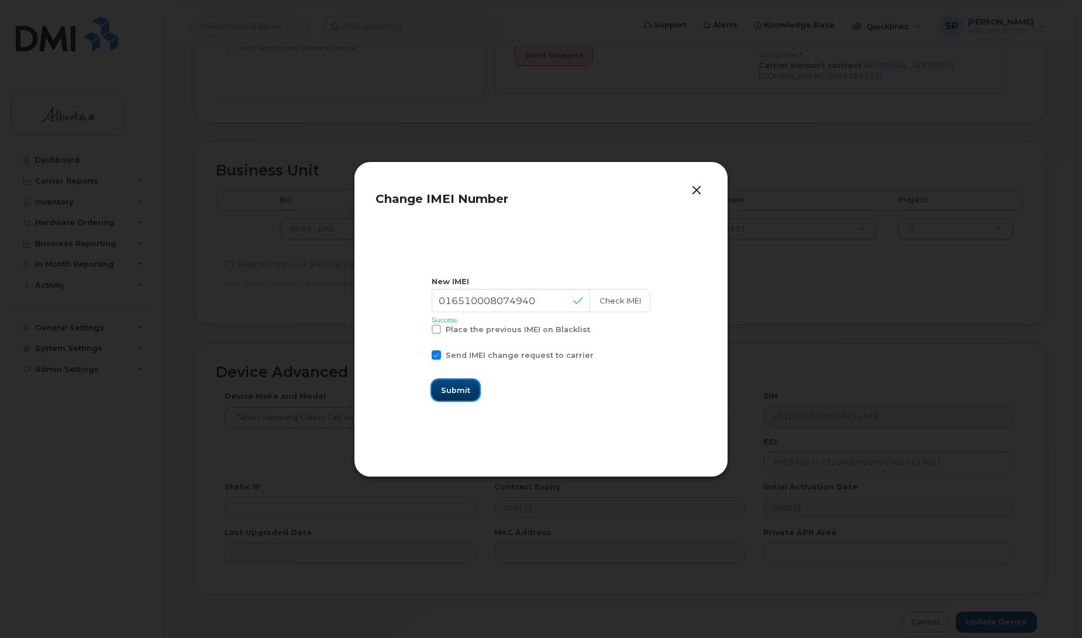
click at [465, 390] on span "Submit" at bounding box center [455, 390] width 29 height 11
type input "016510008074940"
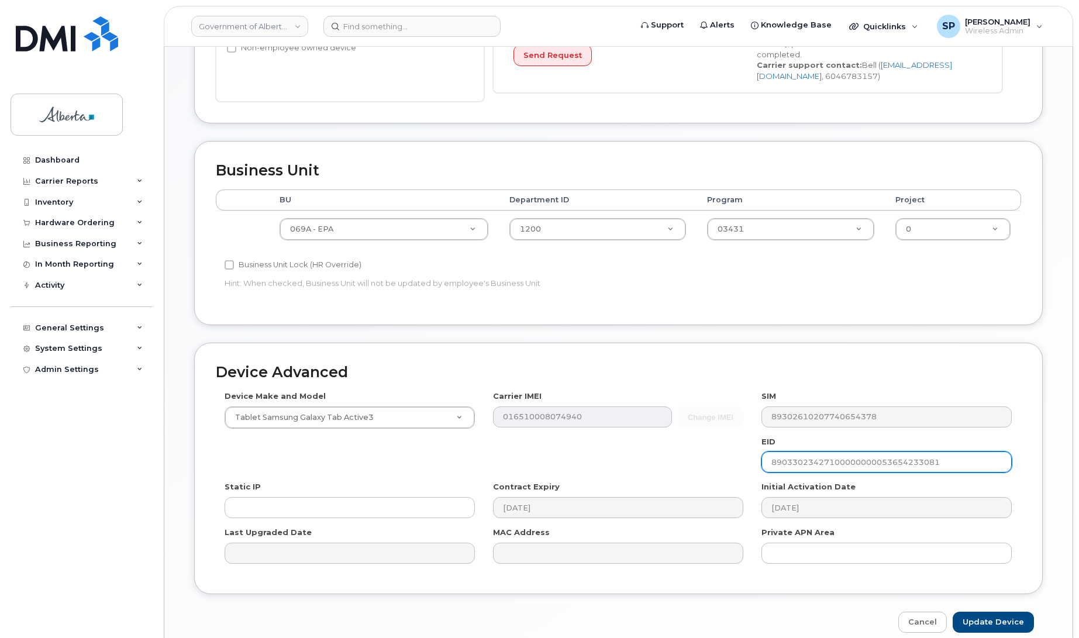
drag, startPoint x: 955, startPoint y: 465, endPoint x: 734, endPoint y: 468, distance: 220.4
click at [735, 468] on div "Device Make and Model Tablet Samsung Galaxy Tab Active3 Android TCL 502 Watch A…" at bounding box center [618, 481] width 805 height 181
paste input "6300000000053842727363"
type input "89033023426300000000053842727363"
click at [980, 627] on input "Update Device" at bounding box center [992, 623] width 81 height 22
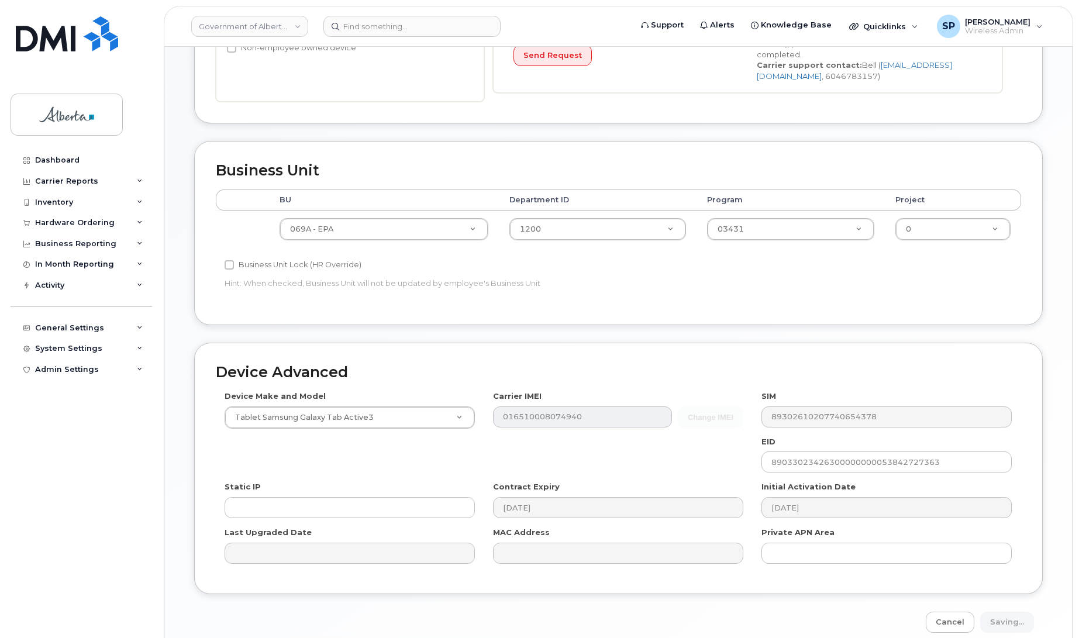
type input "Saving..."
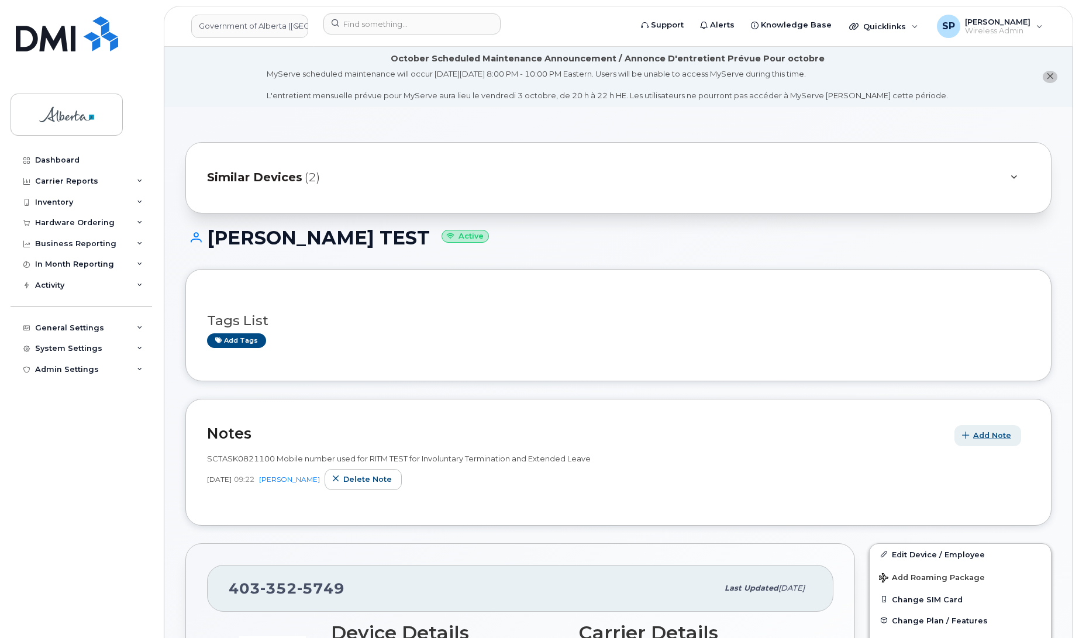
click at [993, 439] on span "Add Note" at bounding box center [992, 435] width 38 height 11
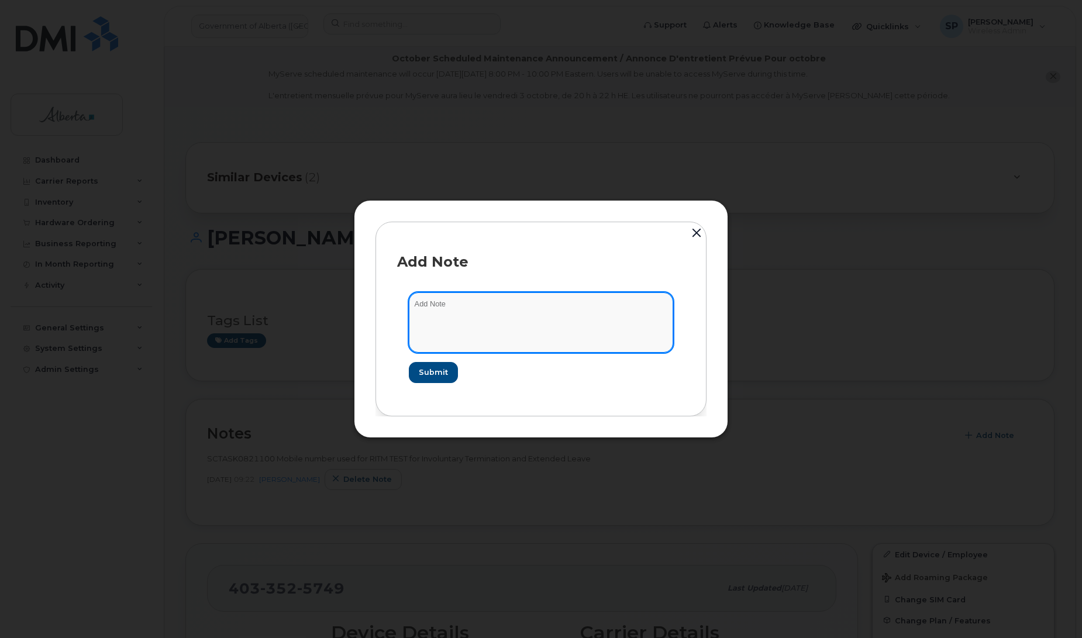
click at [494, 314] on textarea at bounding box center [541, 322] width 264 height 60
click at [566, 305] on textarea "Testing for EUC new laptop" at bounding box center [541, 322] width 264 height 60
paste textarea "L14 gen6, (21S7S1V000)"
type textarea "Testing for EUC new laptop L14 gen6, (21S7S1V000) with [PERSON_NAME]"
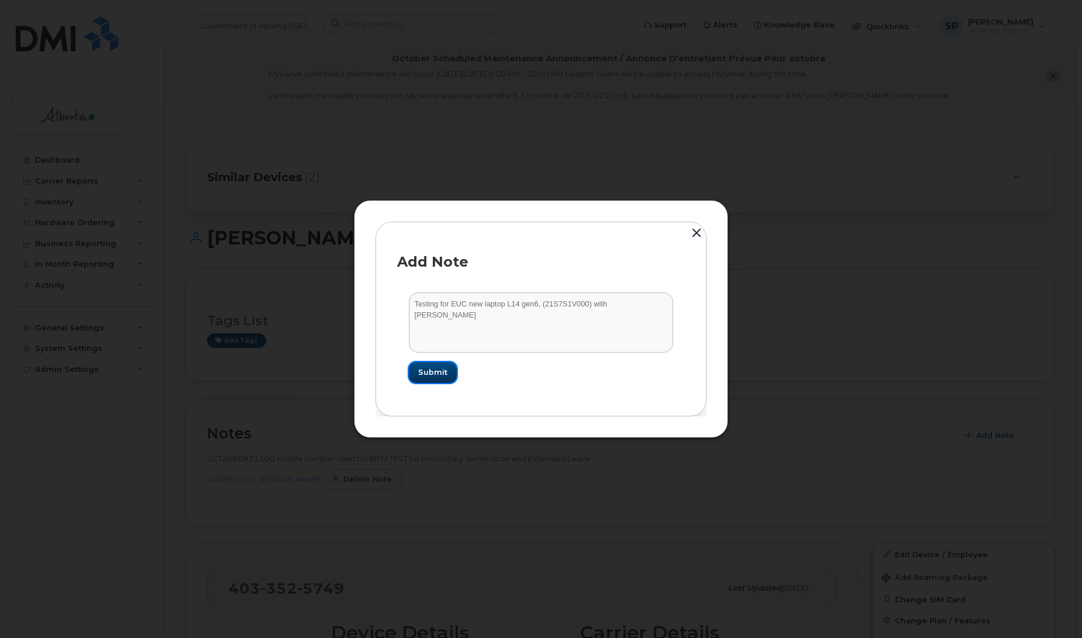
click at [437, 375] on span "Submit" at bounding box center [432, 372] width 29 height 11
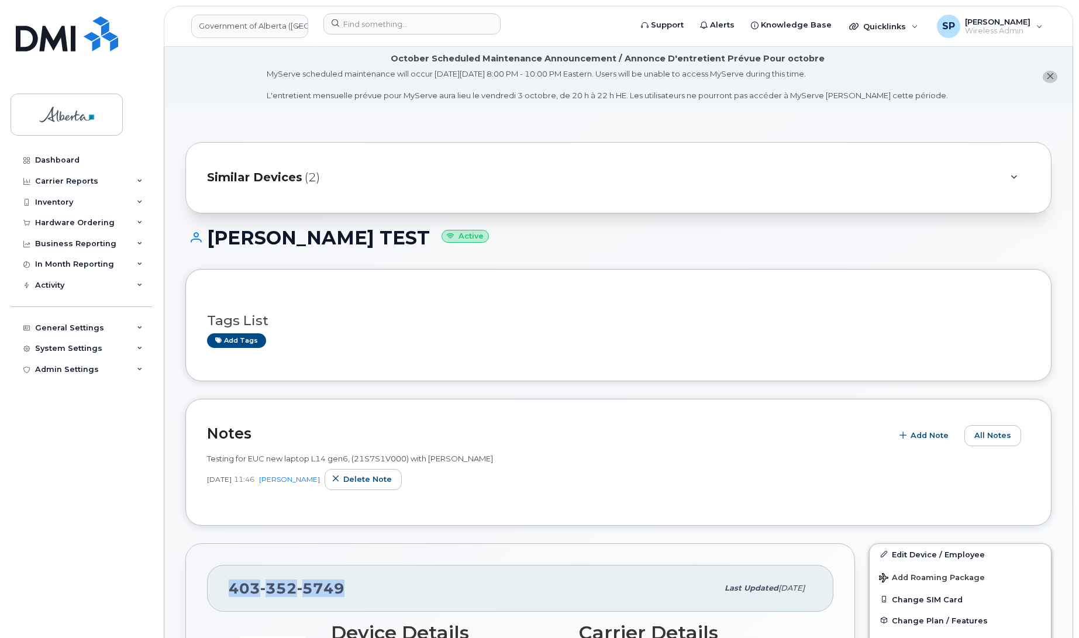
drag, startPoint x: 348, startPoint y: 591, endPoint x: 208, endPoint y: 600, distance: 140.6
click at [208, 600] on div "[PHONE_NUMBER] Last updated [DATE]" at bounding box center [520, 588] width 626 height 47
copy span "[PHONE_NUMBER]"
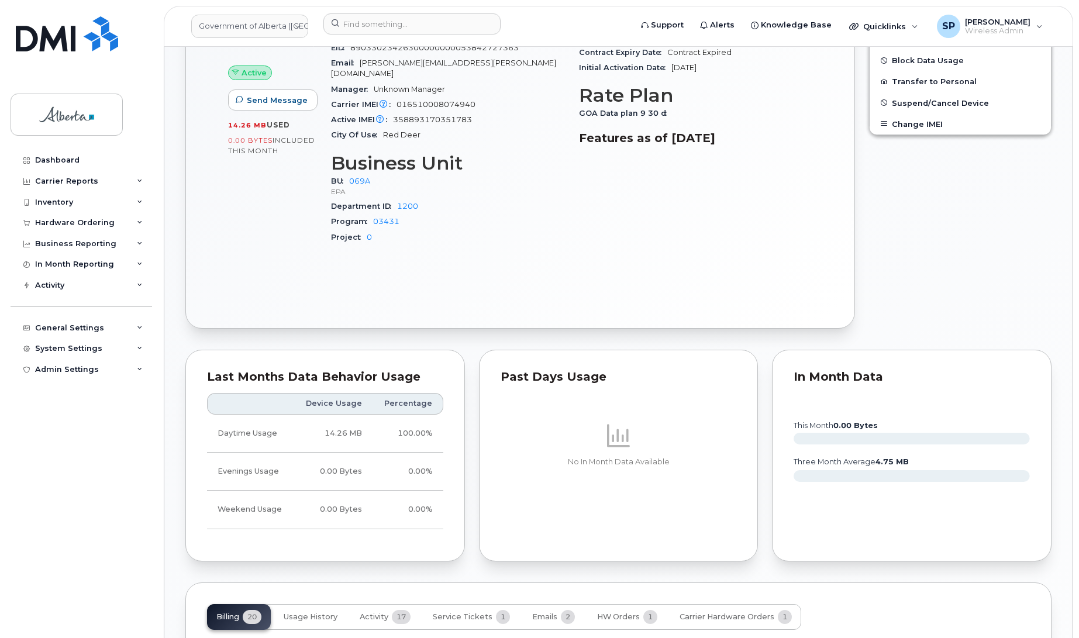
scroll to position [641, 0]
